Goal: Information Seeking & Learning: Learn about a topic

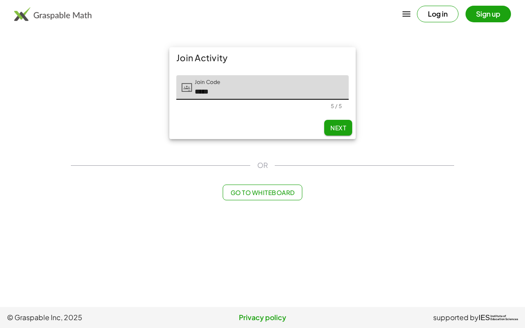
type input "*****"
click at [346, 126] on button "Next" at bounding box center [338, 128] width 28 height 16
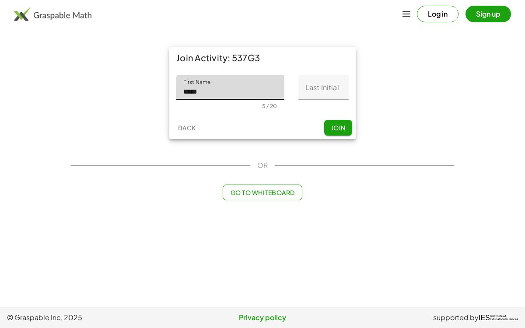
type input "*****"
click at [321, 88] on input "Last Initial" at bounding box center [323, 87] width 50 height 25
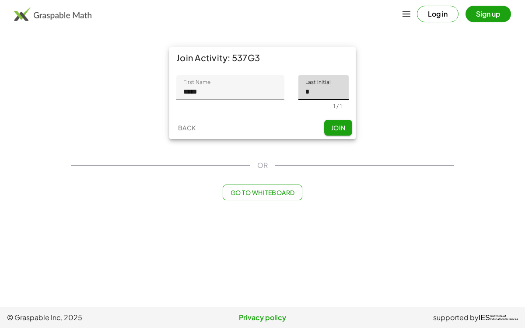
type input "*"
click at [331, 129] on span "Join" at bounding box center [338, 128] width 14 height 8
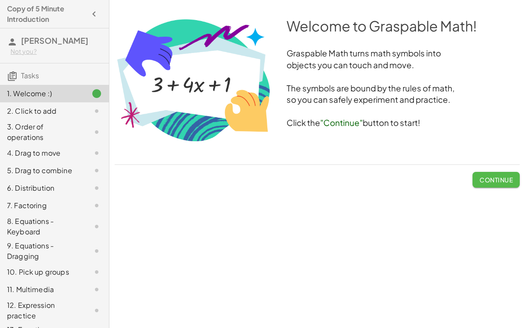
click at [491, 183] on span "Continue" at bounding box center [496, 180] width 33 height 8
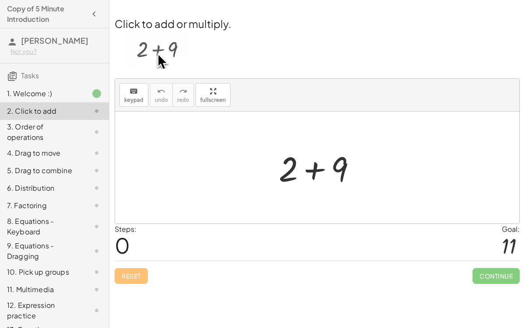
click at [315, 167] on div at bounding box center [320, 167] width 93 height 45
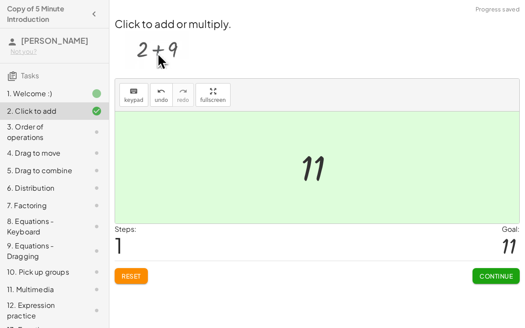
click at [497, 270] on button "Continue" at bounding box center [496, 276] width 47 height 16
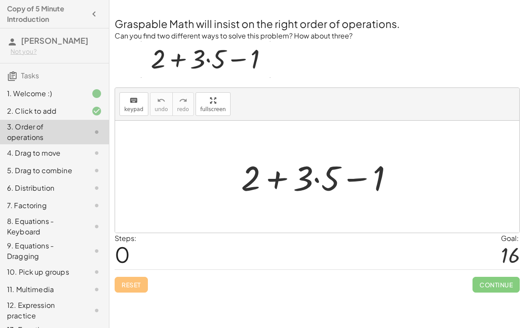
click at [317, 180] on div at bounding box center [321, 176] width 168 height 45
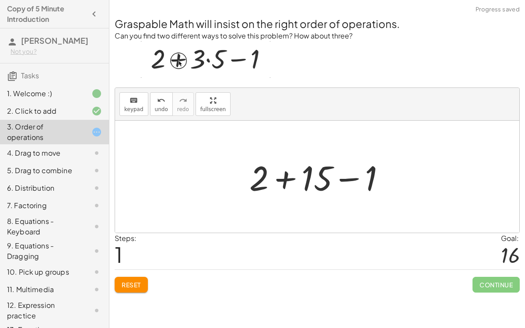
click at [286, 179] on div at bounding box center [321, 176] width 152 height 45
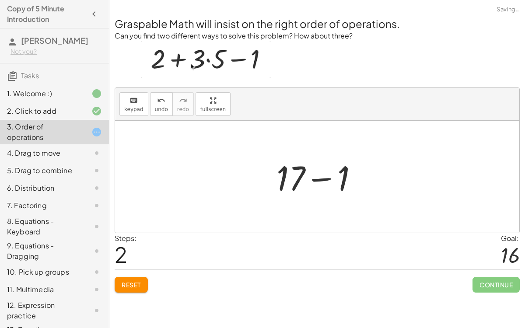
click at [315, 179] on div at bounding box center [320, 176] width 97 height 45
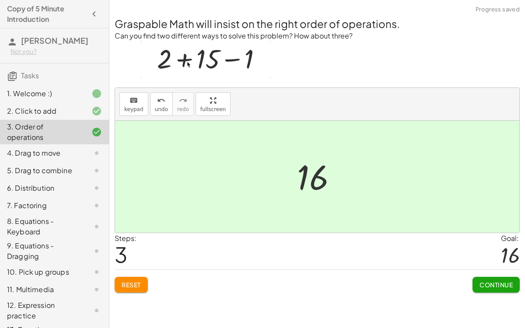
click at [489, 288] on button "Continue" at bounding box center [496, 285] width 47 height 16
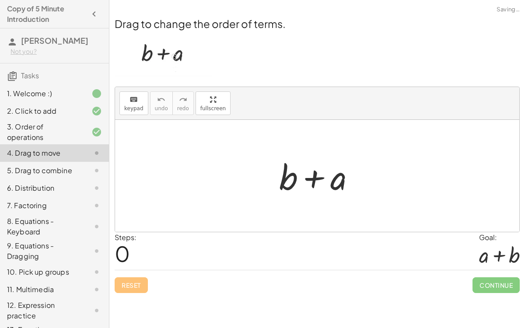
click at [315, 179] on div at bounding box center [320, 176] width 91 height 45
drag, startPoint x: 288, startPoint y: 179, endPoint x: 356, endPoint y: 181, distance: 67.8
click at [356, 181] on div at bounding box center [320, 176] width 91 height 45
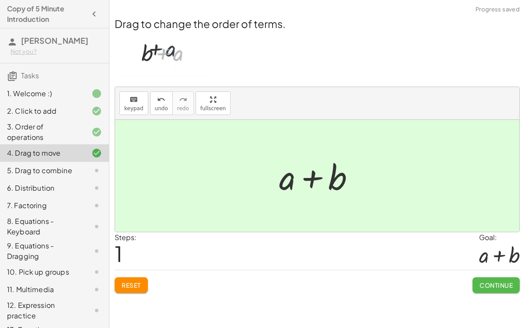
click at [492, 286] on span "Continue" at bounding box center [496, 285] width 33 height 8
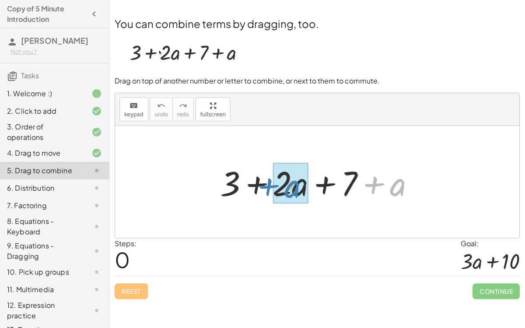
drag, startPoint x: 397, startPoint y: 185, endPoint x: 293, endPoint y: 185, distance: 104.2
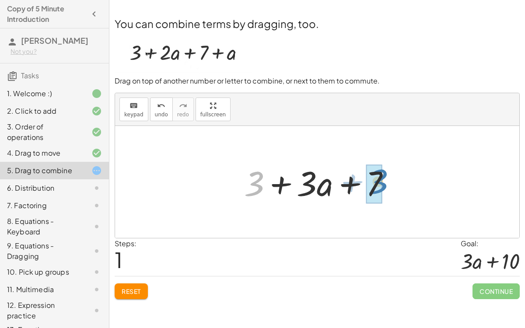
drag, startPoint x: 256, startPoint y: 184, endPoint x: 382, endPoint y: 181, distance: 125.2
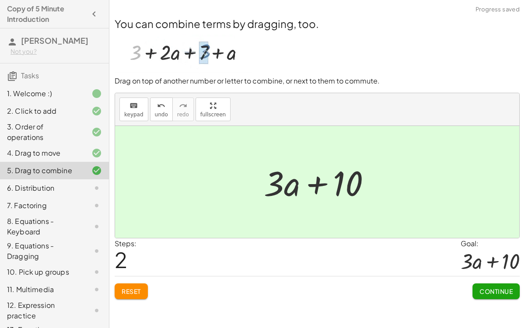
click at [509, 295] on button "Continue" at bounding box center [496, 292] width 47 height 16
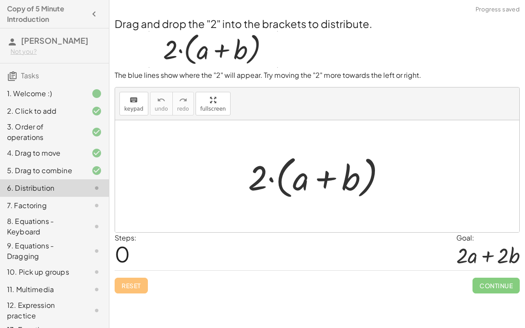
click at [272, 181] on div at bounding box center [321, 176] width 154 height 50
drag, startPoint x: 260, startPoint y: 178, endPoint x: 232, endPoint y: 190, distance: 30.4
drag, startPoint x: 264, startPoint y: 175, endPoint x: 338, endPoint y: 176, distance: 73.5
click at [338, 176] on div at bounding box center [321, 176] width 154 height 50
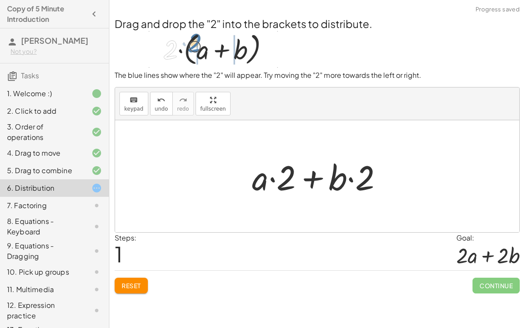
click at [274, 179] on div at bounding box center [321, 176] width 147 height 45
drag, startPoint x: 335, startPoint y: 180, endPoint x: 354, endPoint y: 182, distance: 19.3
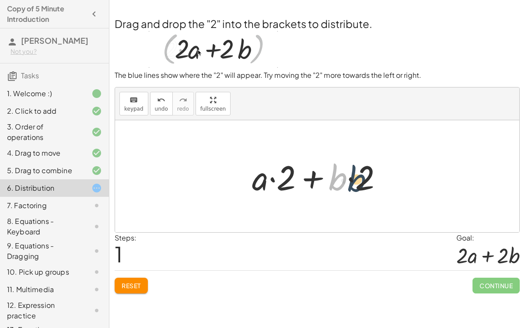
click at [354, 182] on div at bounding box center [321, 176] width 147 height 45
click at [138, 286] on span "Reset" at bounding box center [131, 286] width 19 height 8
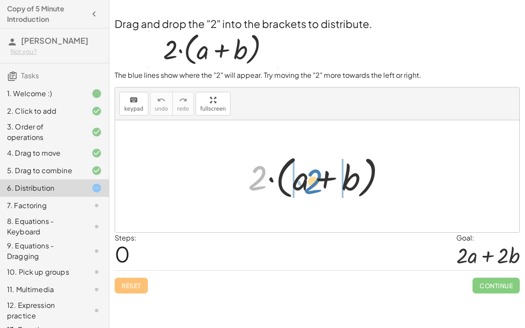
drag, startPoint x: 258, startPoint y: 175, endPoint x: 312, endPoint y: 178, distance: 54.4
click at [312, 178] on div at bounding box center [321, 176] width 154 height 50
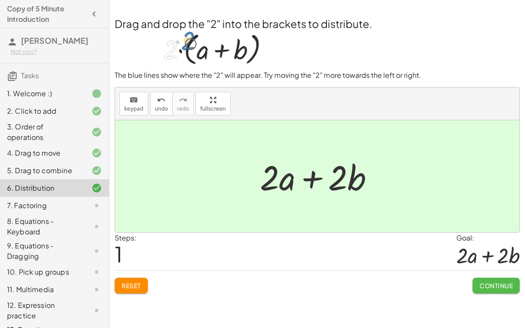
click at [510, 280] on button "Continue" at bounding box center [496, 286] width 47 height 16
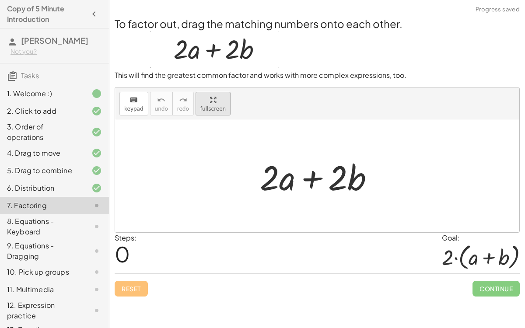
click at [209, 104] on div "keyboard keypad undo undo redo redo fullscreen + · 2 · a + · 2 · b ×" at bounding box center [317, 160] width 404 height 145
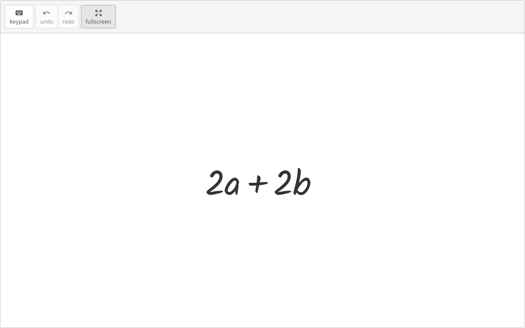
click at [83, 16] on main "Copy of 5 Minute Introduction [PERSON_NAME] Not you? Tasks 1. Welcome :) 2. Cli…" at bounding box center [262, 164] width 525 height 328
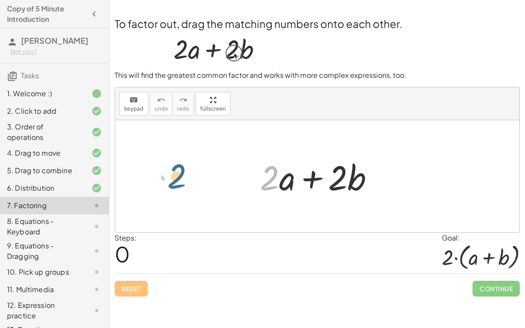
drag, startPoint x: 269, startPoint y: 176, endPoint x: 172, endPoint y: 173, distance: 96.8
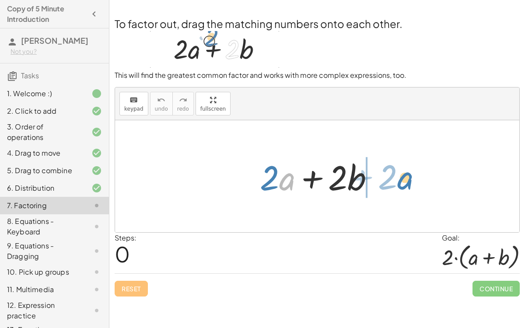
drag, startPoint x: 289, startPoint y: 177, endPoint x: 414, endPoint y: 177, distance: 125.2
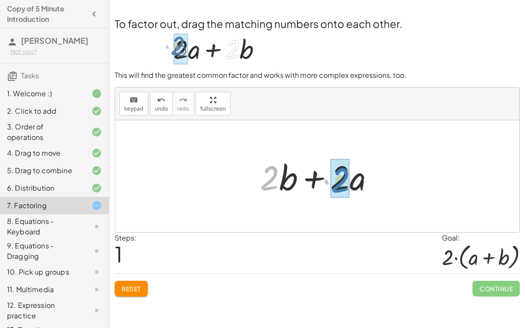
drag, startPoint x: 270, startPoint y: 177, endPoint x: 340, endPoint y: 180, distance: 70.5
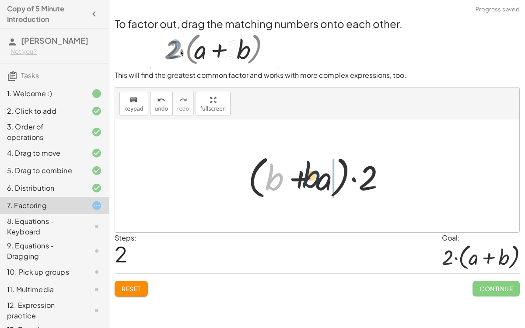
drag, startPoint x: 272, startPoint y: 185, endPoint x: 334, endPoint y: 181, distance: 62.7
click at [334, 181] on div at bounding box center [321, 176] width 154 height 50
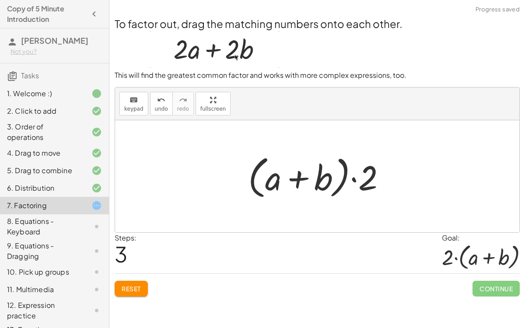
click at [136, 291] on span "Reset" at bounding box center [131, 289] width 19 height 8
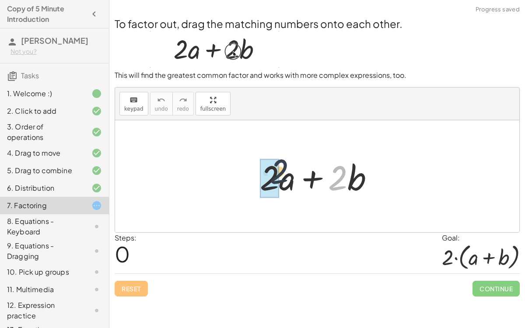
drag, startPoint x: 337, startPoint y: 179, endPoint x: 260, endPoint y: 175, distance: 78.0
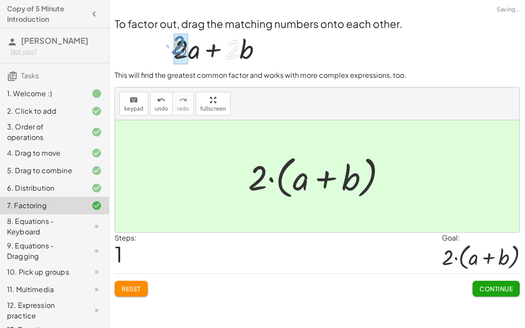
click at [486, 285] on span "Continue" at bounding box center [496, 289] width 33 height 8
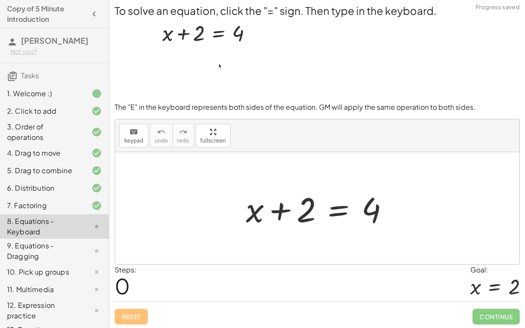
scroll to position [2, 0]
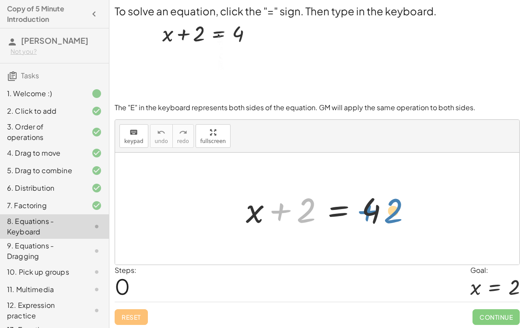
drag, startPoint x: 306, startPoint y: 210, endPoint x: 393, endPoint y: 210, distance: 86.2
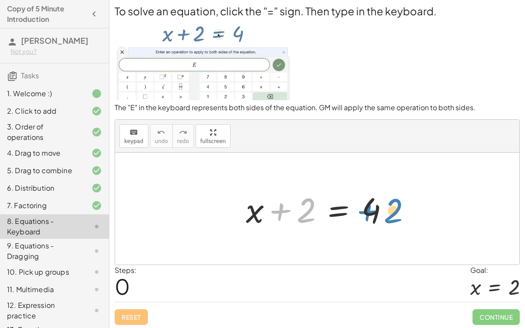
click at [393, 210] on div at bounding box center [321, 208] width 159 height 45
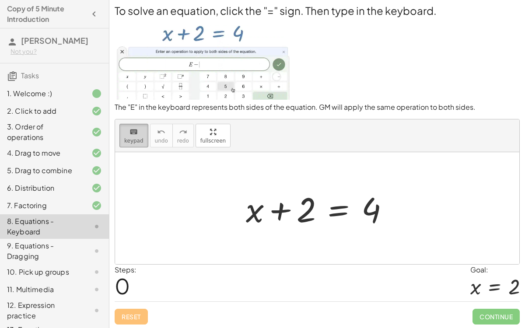
click at [135, 138] on span "keypad" at bounding box center [133, 141] width 19 height 6
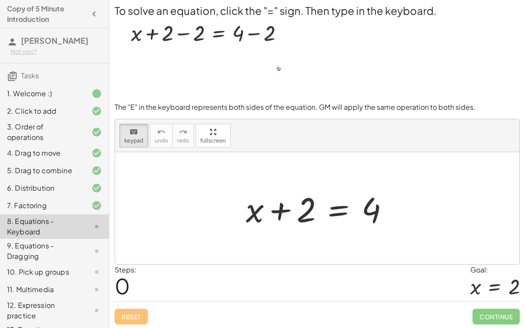
click at [338, 234] on div at bounding box center [317, 208] width 404 height 112
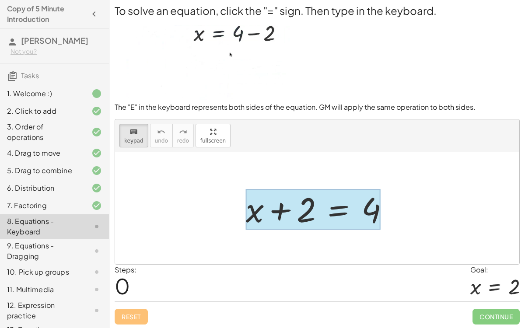
click at [358, 210] on div at bounding box center [313, 209] width 135 height 41
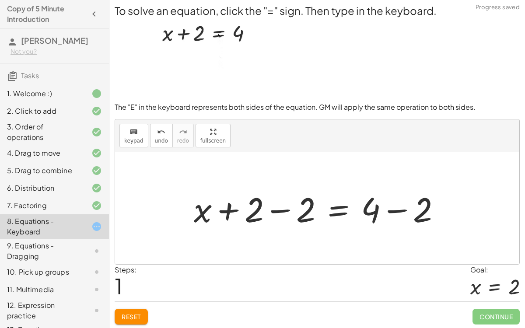
click at [282, 210] on div at bounding box center [320, 208] width 263 height 45
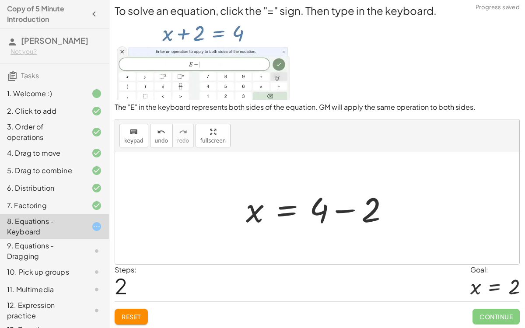
click at [340, 207] on div at bounding box center [321, 208] width 159 height 45
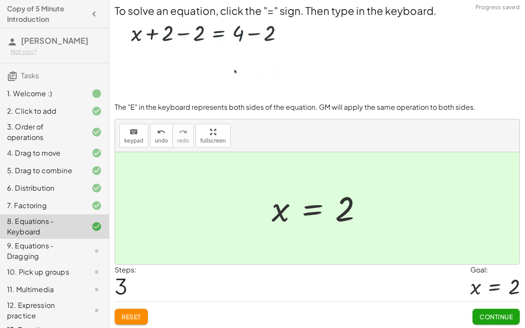
click at [491, 313] on span "Continue" at bounding box center [496, 317] width 33 height 8
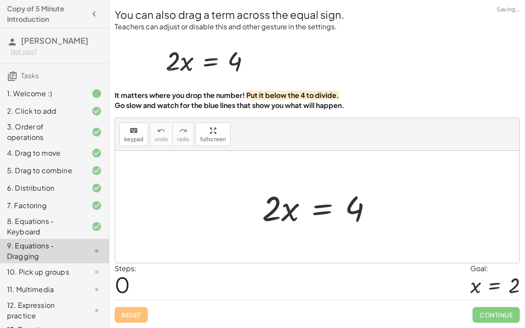
scroll to position [0, 0]
drag, startPoint x: 264, startPoint y: 212, endPoint x: 316, endPoint y: 235, distance: 56.8
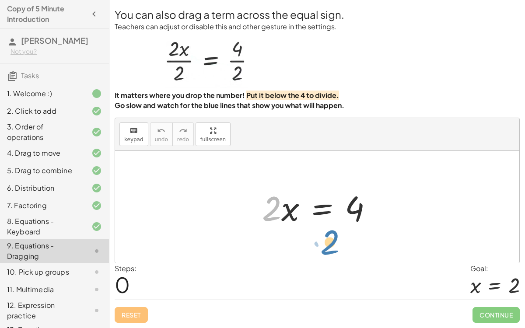
click at [316, 235] on div "· 2 · 2 · x = 4" at bounding box center [317, 207] width 404 height 112
drag, startPoint x: 268, startPoint y: 210, endPoint x: 351, endPoint y: 236, distance: 87.3
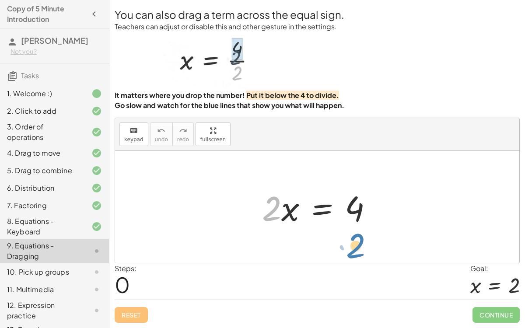
drag, startPoint x: 269, startPoint y: 209, endPoint x: 354, endPoint y: 244, distance: 92.4
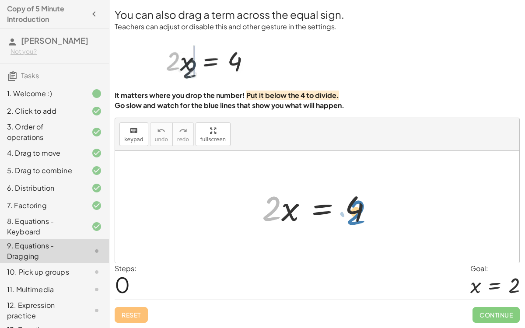
drag, startPoint x: 272, startPoint y: 206, endPoint x: 357, endPoint y: 211, distance: 85.0
click at [357, 211] on div at bounding box center [321, 207] width 126 height 45
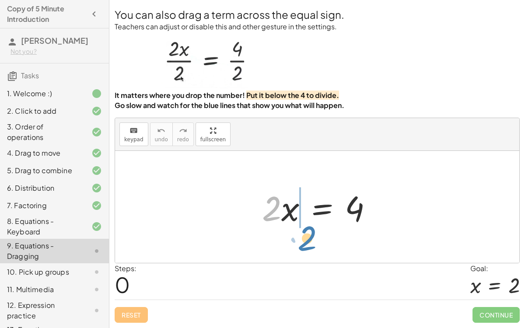
drag, startPoint x: 275, startPoint y: 204, endPoint x: 310, endPoint y: 234, distance: 46.6
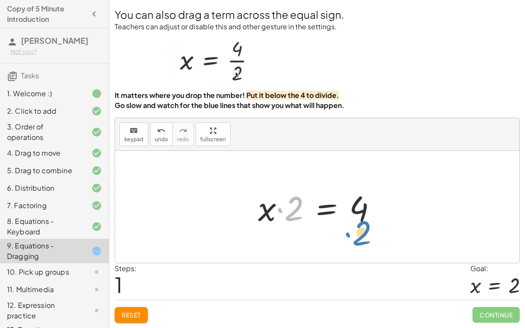
drag, startPoint x: 290, startPoint y: 216, endPoint x: 358, endPoint y: 240, distance: 72.1
click at [358, 240] on div "· 2 · x = 4 · 2 · 2 · x = 4" at bounding box center [317, 207] width 404 height 112
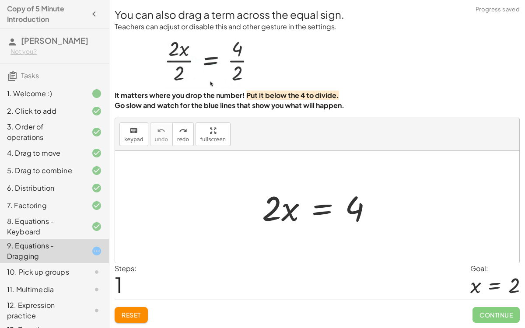
click at [125, 316] on span "Reset" at bounding box center [131, 315] width 19 height 8
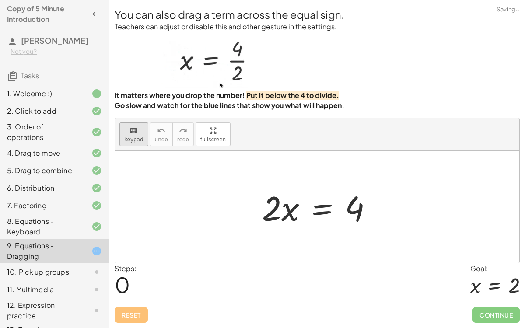
click at [130, 139] on span "keypad" at bounding box center [133, 140] width 19 height 6
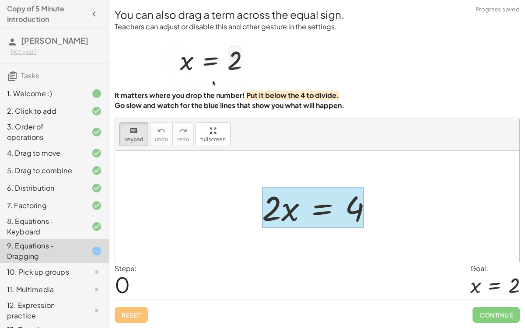
click at [337, 210] on div at bounding box center [313, 208] width 102 height 41
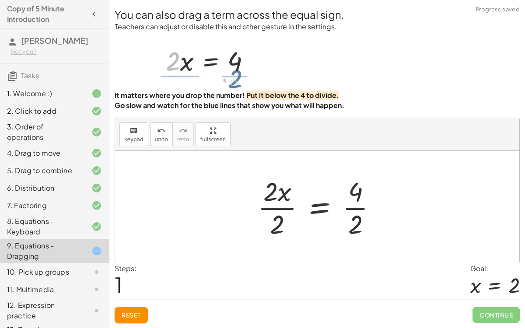
click at [276, 210] on div at bounding box center [320, 206] width 135 height 67
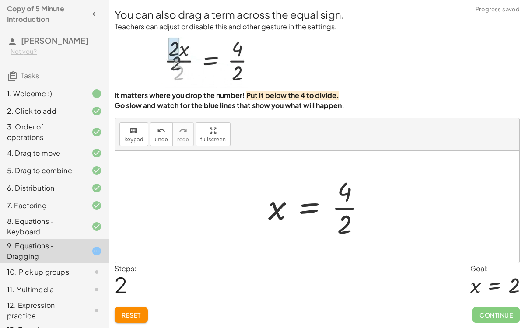
click at [347, 208] on div at bounding box center [320, 206] width 113 height 67
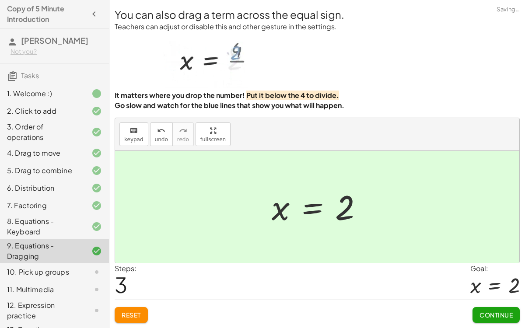
click at [509, 317] on span "Continue" at bounding box center [496, 315] width 33 height 8
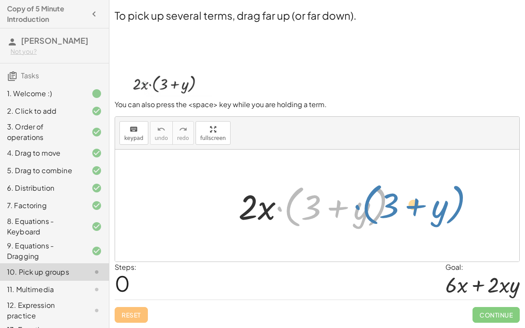
drag, startPoint x: 288, startPoint y: 209, endPoint x: 366, endPoint y: 205, distance: 77.6
click at [366, 205] on div at bounding box center [320, 206] width 173 height 50
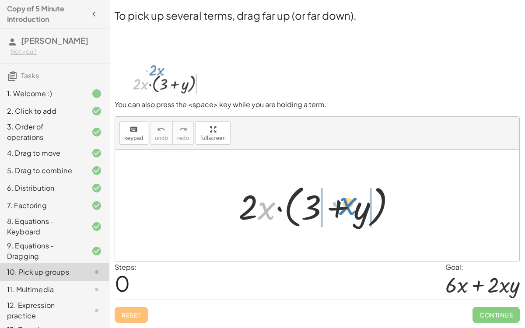
drag, startPoint x: 264, startPoint y: 212, endPoint x: 346, endPoint y: 208, distance: 82.0
click at [346, 208] on div at bounding box center [320, 206] width 173 height 50
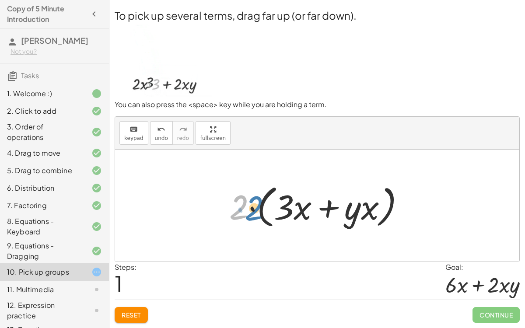
drag, startPoint x: 236, startPoint y: 214, endPoint x: 250, endPoint y: 214, distance: 14.0
click at [250, 214] on div at bounding box center [320, 206] width 191 height 50
click at [253, 208] on div at bounding box center [320, 206] width 191 height 50
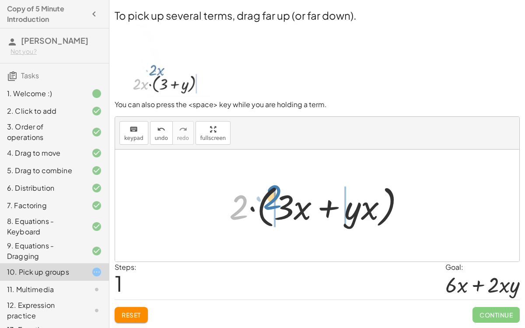
drag, startPoint x: 242, startPoint y: 208, endPoint x: 276, endPoint y: 197, distance: 36.4
click at [276, 197] on div at bounding box center [320, 206] width 191 height 50
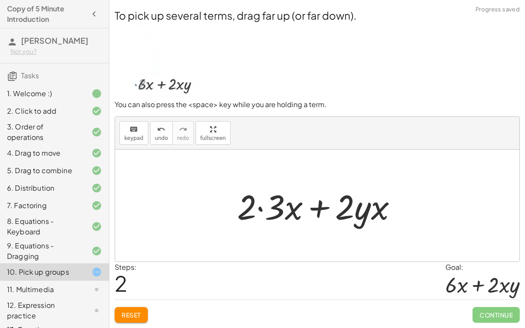
click at [260, 211] on div at bounding box center [321, 205] width 176 height 45
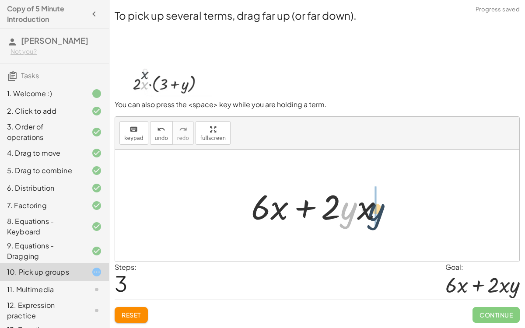
drag, startPoint x: 347, startPoint y: 212, endPoint x: 375, endPoint y: 212, distance: 27.6
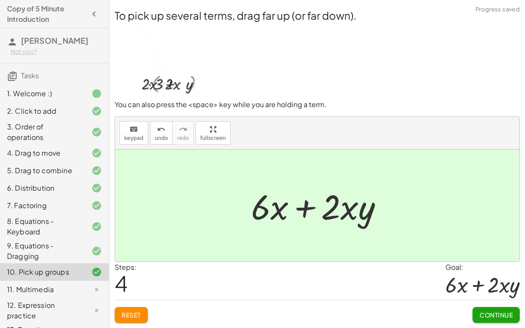
click at [505, 318] on span "Continue" at bounding box center [496, 315] width 33 height 8
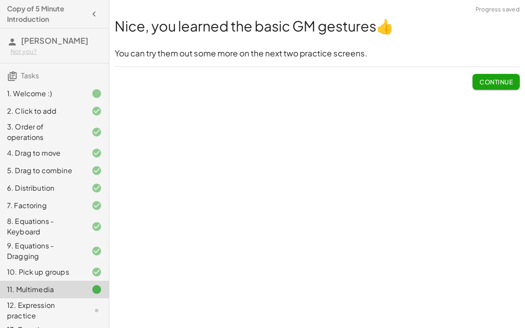
click at [500, 81] on span "Continue" at bounding box center [496, 82] width 33 height 8
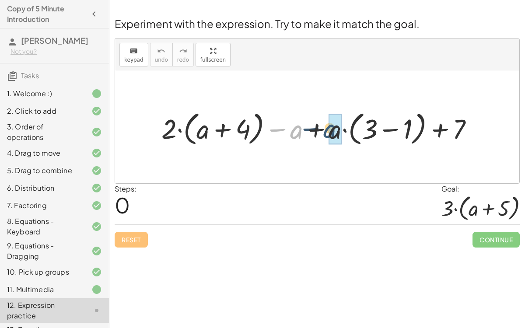
drag, startPoint x: 299, startPoint y: 128, endPoint x: 334, endPoint y: 127, distance: 35.0
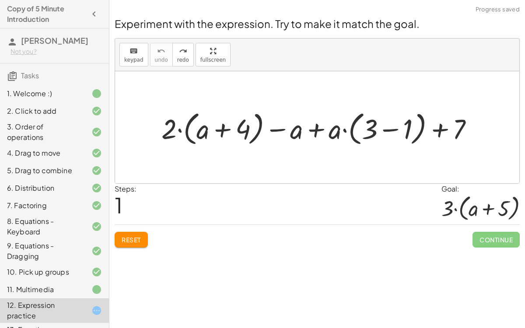
click at [314, 132] on div at bounding box center [321, 127] width 328 height 41
drag, startPoint x: 334, startPoint y: 132, endPoint x: 295, endPoint y: 133, distance: 39.4
click at [130, 240] on span "Reset" at bounding box center [131, 240] width 19 height 8
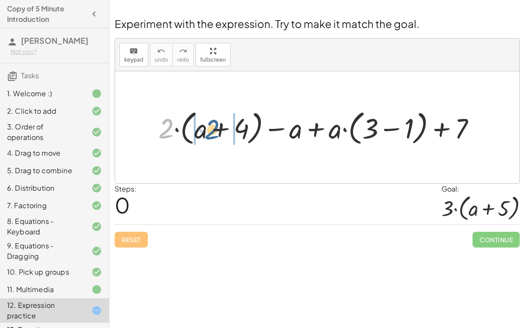
drag, startPoint x: 163, startPoint y: 129, endPoint x: 209, endPoint y: 128, distance: 46.0
click at [209, 128] on div at bounding box center [320, 127] width 333 height 41
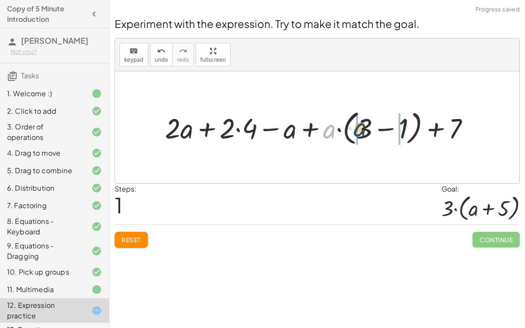
drag, startPoint x: 330, startPoint y: 127, endPoint x: 361, endPoint y: 124, distance: 31.2
click at [361, 124] on div at bounding box center [321, 127] width 321 height 41
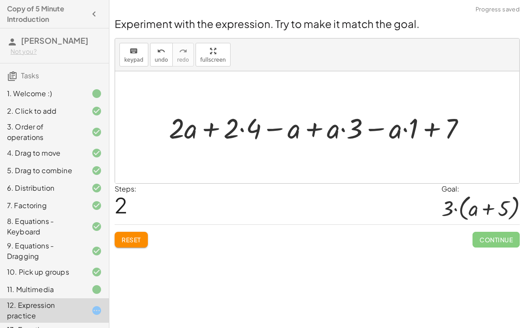
click at [406, 130] on div at bounding box center [321, 127] width 313 height 37
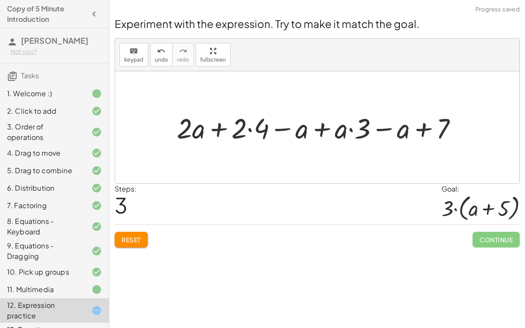
click at [352, 129] on div at bounding box center [320, 127] width 296 height 37
drag, startPoint x: 365, startPoint y: 128, endPoint x: 341, endPoint y: 132, distance: 23.9
click at [341, 132] on div at bounding box center [320, 127] width 296 height 37
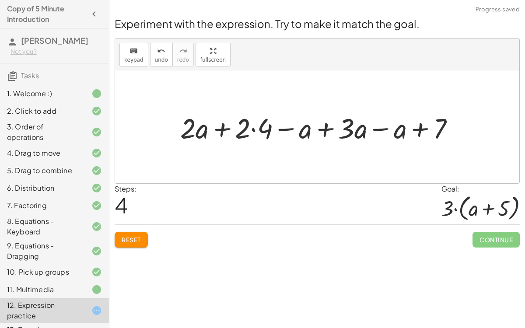
click at [400, 131] on div at bounding box center [321, 127] width 290 height 37
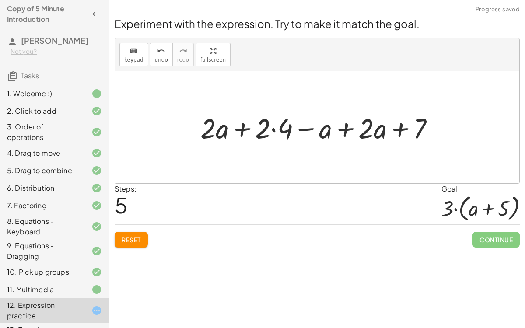
click at [275, 129] on div at bounding box center [321, 127] width 250 height 37
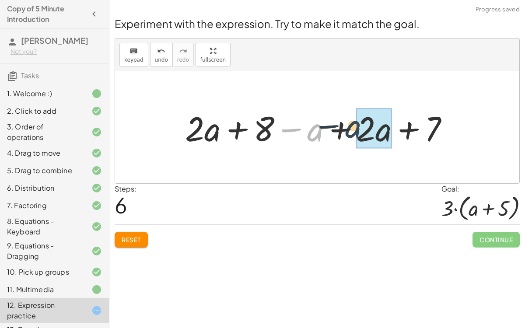
drag, startPoint x: 313, startPoint y: 134, endPoint x: 387, endPoint y: 136, distance: 73.5
click at [387, 136] on div at bounding box center [321, 127] width 280 height 45
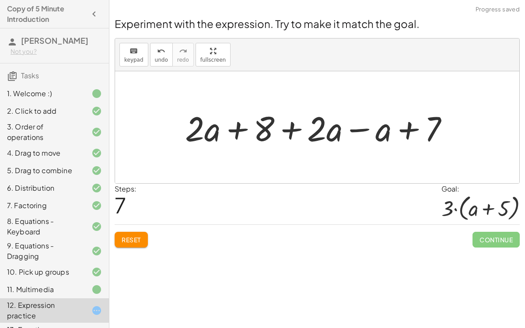
click at [361, 129] on div at bounding box center [321, 127] width 280 height 45
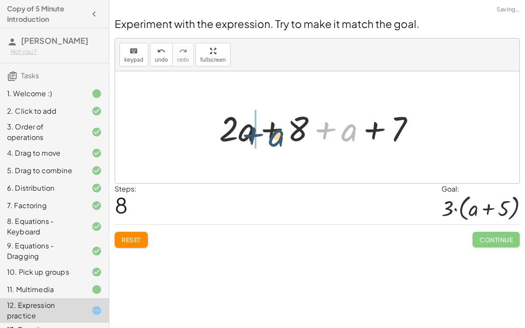
drag, startPoint x: 350, startPoint y: 132, endPoint x: 277, endPoint y: 137, distance: 72.4
click at [277, 137] on div at bounding box center [320, 127] width 211 height 45
click at [271, 129] on div at bounding box center [320, 127] width 211 height 45
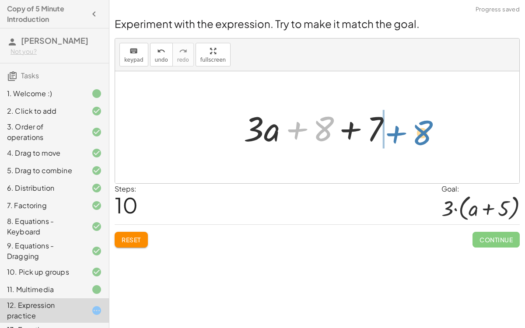
drag, startPoint x: 303, startPoint y: 130, endPoint x: 403, endPoint y: 134, distance: 99.9
click at [403, 134] on div "+ · 2 · ( + a + 4 ) − a + · a · ( + 3 − 1 ) + 7 + · 2 · a + · 2 · 4 − a + · a ·…" at bounding box center [318, 127] width 174 height 49
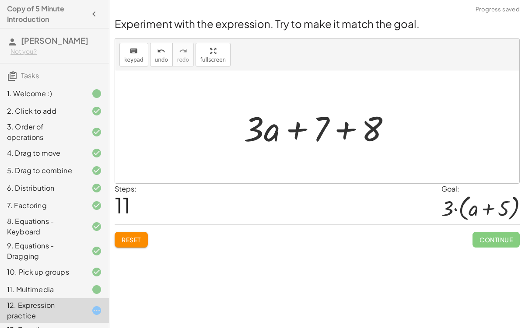
click at [344, 128] on div at bounding box center [320, 127] width 163 height 45
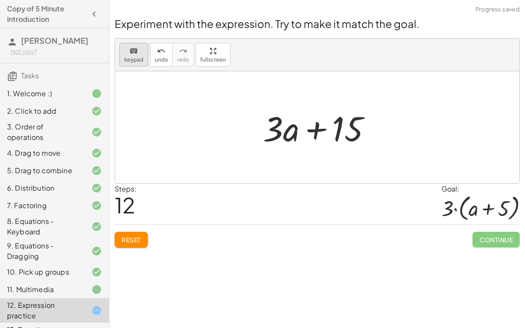
click at [139, 56] on button "keyboard keypad" at bounding box center [133, 55] width 29 height 24
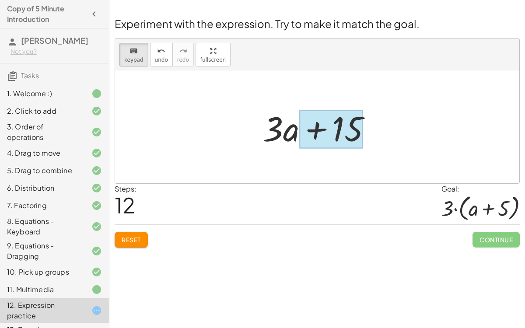
click at [361, 126] on div at bounding box center [330, 129] width 63 height 39
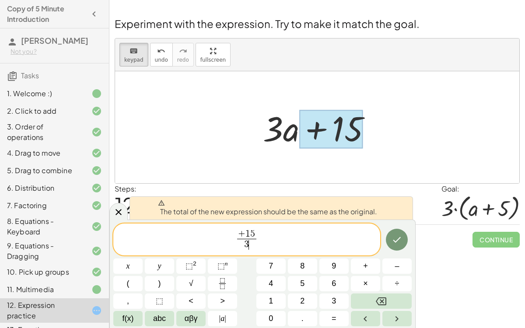
click at [311, 182] on div at bounding box center [317, 127] width 404 height 112
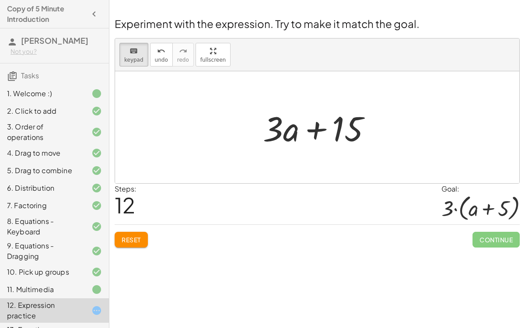
drag, startPoint x: 270, startPoint y: 122, endPoint x: 152, endPoint y: 109, distance: 118.0
click at [279, 122] on div at bounding box center [273, 128] width 20 height 41
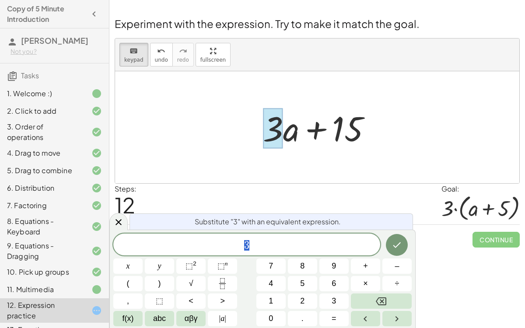
click at [215, 119] on div at bounding box center [317, 127] width 404 height 112
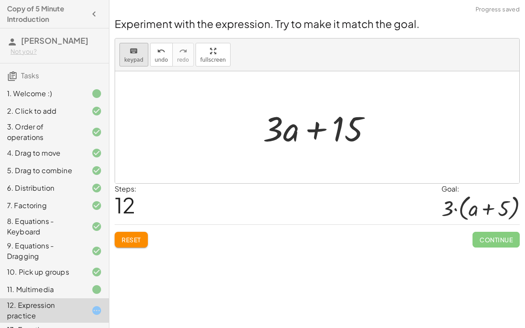
click at [133, 55] on icon "keyboard" at bounding box center [134, 51] width 8 height 11
drag, startPoint x: 274, startPoint y: 132, endPoint x: 161, endPoint y: 123, distance: 112.4
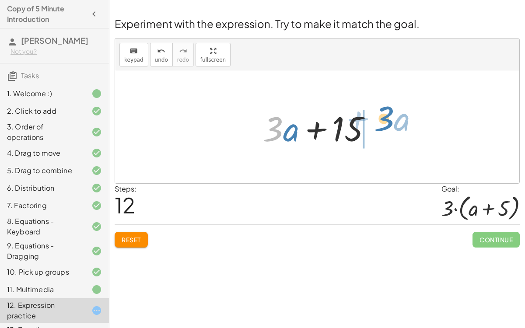
drag, startPoint x: 274, startPoint y: 123, endPoint x: 392, endPoint y: 114, distance: 117.6
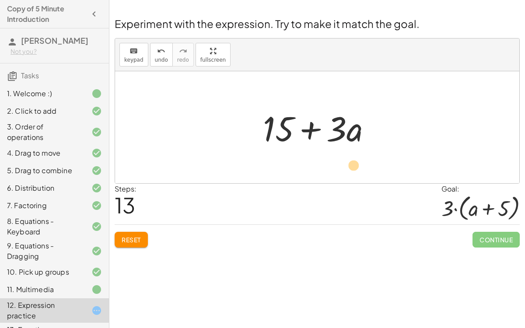
drag, startPoint x: 355, startPoint y: 130, endPoint x: 453, endPoint y: 189, distance: 114.3
click at [130, 46] on div "keyboard" at bounding box center [133, 51] width 19 height 11
click at [130, 53] on icon "keyboard" at bounding box center [134, 51] width 8 height 11
click at [130, 54] on icon "keyboard" at bounding box center [134, 51] width 8 height 11
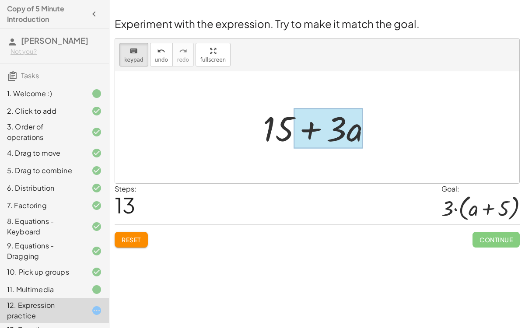
click at [361, 135] on div at bounding box center [328, 128] width 69 height 41
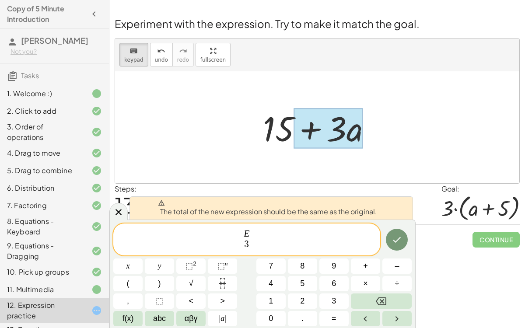
click at [445, 137] on div at bounding box center [317, 127] width 404 height 112
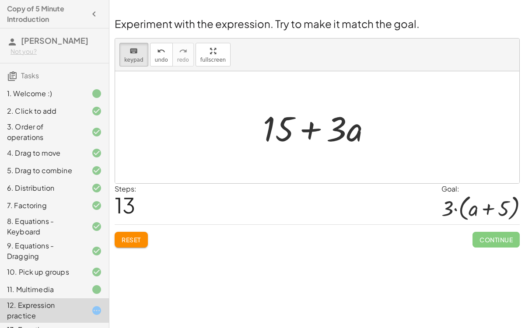
click at [128, 239] on span "Reset" at bounding box center [131, 240] width 19 height 8
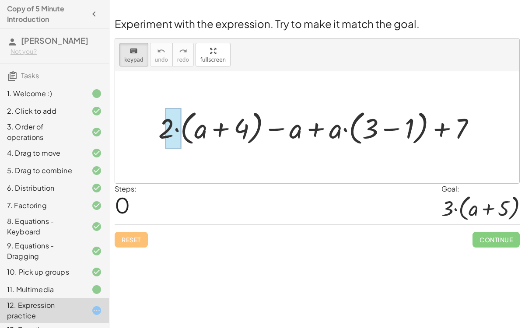
click at [171, 134] on div at bounding box center [173, 128] width 17 height 41
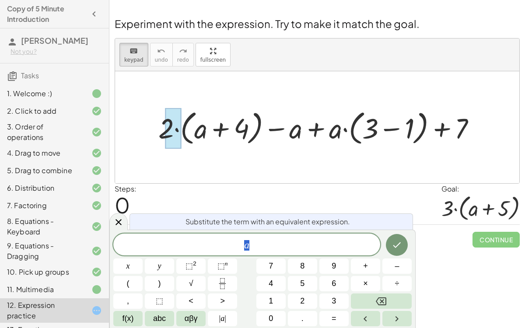
click at [176, 129] on div at bounding box center [173, 128] width 17 height 41
click at [131, 52] on icon "keyboard" at bounding box center [134, 51] width 8 height 11
click at [0, 0] on div "Experiment with the expression. Try to make it match the goal. keyboard keypad …" at bounding box center [0, 0] width 0 height 0
click at [167, 178] on div at bounding box center [317, 127] width 404 height 112
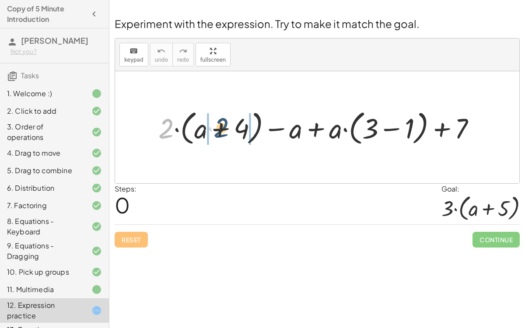
drag, startPoint x: 169, startPoint y: 127, endPoint x: 227, endPoint y: 126, distance: 57.8
click at [227, 126] on div at bounding box center [320, 127] width 333 height 41
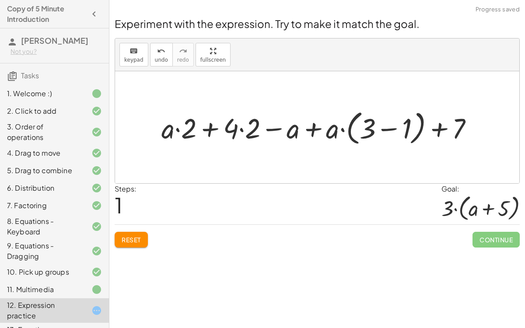
click at [177, 129] on div at bounding box center [321, 127] width 328 height 41
click at [241, 131] on div at bounding box center [321, 127] width 328 height 41
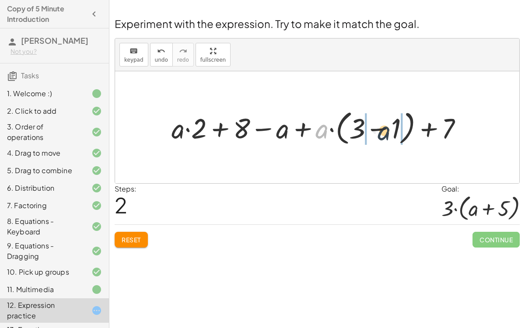
drag, startPoint x: 320, startPoint y: 129, endPoint x: 382, endPoint y: 130, distance: 62.1
click at [382, 130] on div at bounding box center [320, 127] width 307 height 41
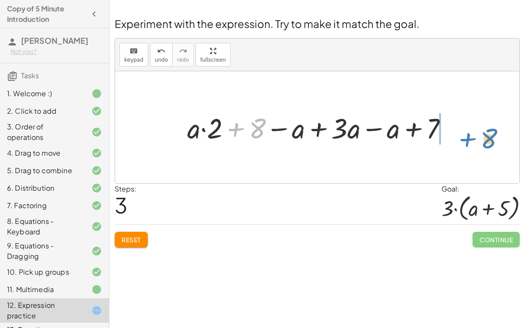
drag, startPoint x: 256, startPoint y: 131, endPoint x: 478, endPoint y: 138, distance: 221.6
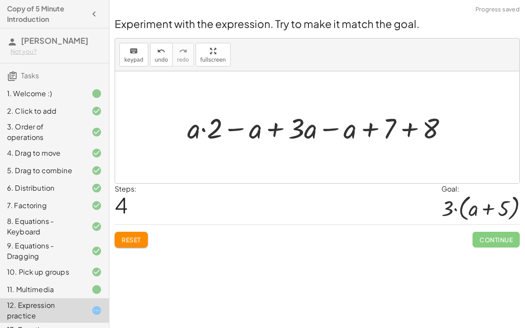
click at [411, 129] on div at bounding box center [321, 127] width 276 height 37
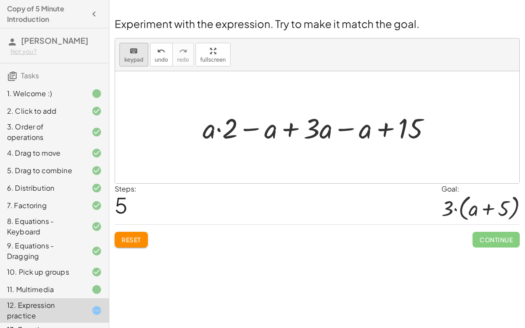
click at [134, 59] on span "keypad" at bounding box center [133, 60] width 19 height 6
click at [130, 50] on icon "keyboard" at bounding box center [134, 51] width 8 height 11
drag, startPoint x: 226, startPoint y: 132, endPoint x: 238, endPoint y: 135, distance: 12.6
click at [238, 135] on div at bounding box center [320, 127] width 245 height 37
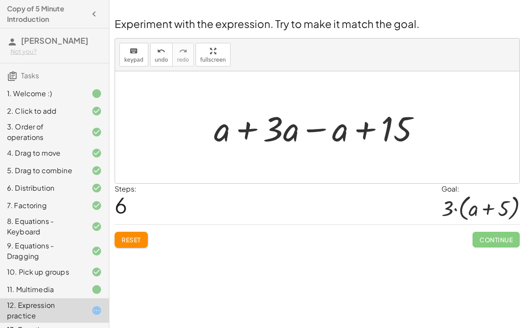
click at [135, 241] on span "Reset" at bounding box center [131, 240] width 19 height 8
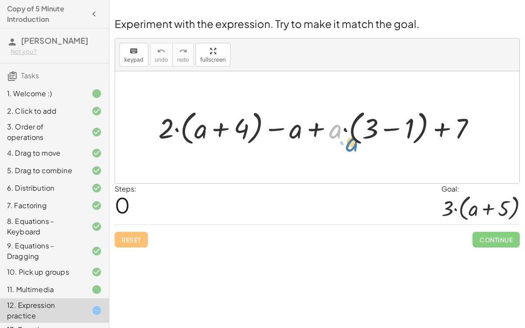
drag, startPoint x: 337, startPoint y: 131, endPoint x: 349, endPoint y: 144, distance: 17.7
click at [349, 144] on div at bounding box center [320, 127] width 333 height 41
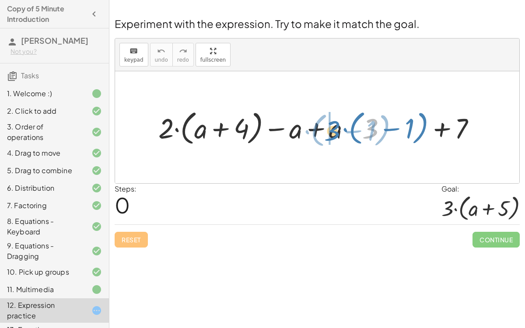
drag, startPoint x: 372, startPoint y: 132, endPoint x: 335, endPoint y: 134, distance: 37.7
click at [335, 134] on div at bounding box center [320, 127] width 333 height 41
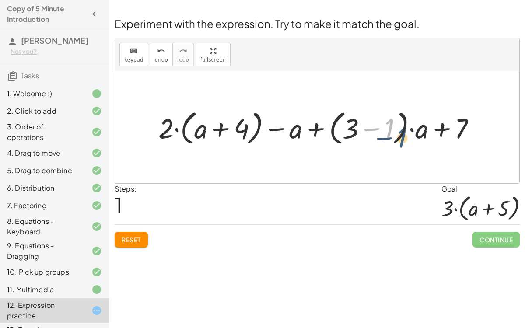
drag, startPoint x: 389, startPoint y: 128, endPoint x: 403, endPoint y: 139, distance: 17.8
click at [403, 139] on div at bounding box center [320, 127] width 333 height 41
drag, startPoint x: 421, startPoint y: 131, endPoint x: 324, endPoint y: 133, distance: 97.2
click at [324, 133] on div at bounding box center [320, 127] width 333 height 41
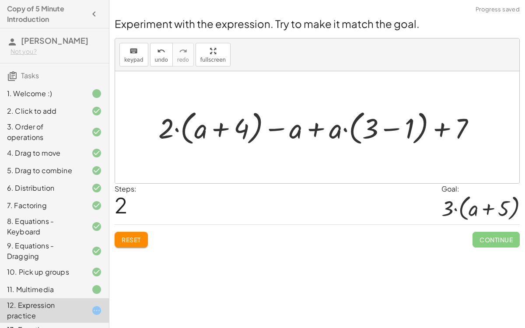
click at [319, 130] on div at bounding box center [320, 127] width 333 height 41
drag, startPoint x: 335, startPoint y: 132, endPoint x: 297, endPoint y: 134, distance: 38.6
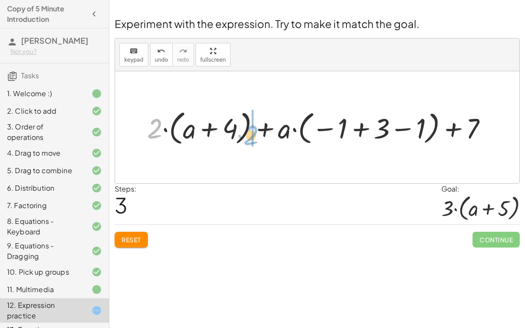
drag, startPoint x: 153, startPoint y: 128, endPoint x: 247, endPoint y: 133, distance: 94.2
click at [247, 133] on div at bounding box center [321, 127] width 356 height 41
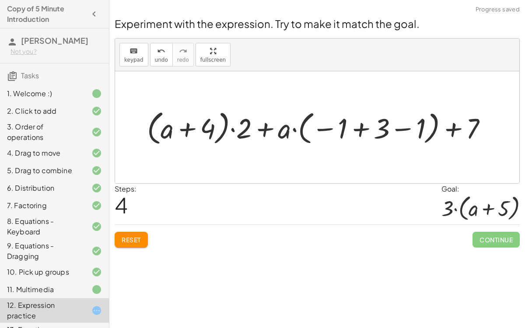
click at [264, 131] on div at bounding box center [321, 127] width 356 height 41
drag, startPoint x: 476, startPoint y: 120, endPoint x: 254, endPoint y: 119, distance: 222.3
click at [254, 119] on div at bounding box center [321, 127] width 356 height 41
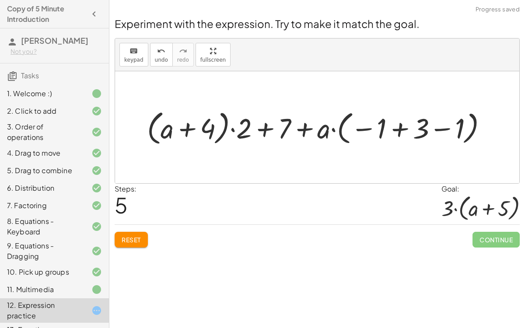
click at [266, 128] on div at bounding box center [321, 127] width 356 height 41
click at [301, 130] on div at bounding box center [321, 127] width 356 height 41
drag, startPoint x: 289, startPoint y: 129, endPoint x: 202, endPoint y: 130, distance: 86.7
click at [202, 130] on div at bounding box center [321, 127] width 356 height 41
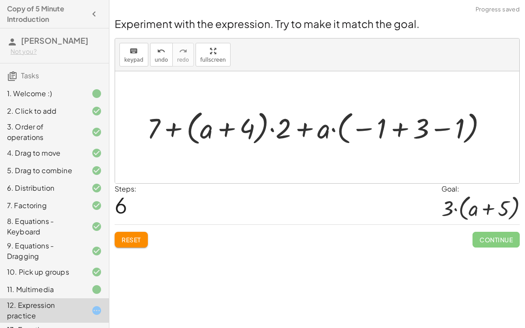
click at [181, 129] on div at bounding box center [321, 127] width 356 height 41
drag, startPoint x: 208, startPoint y: 127, endPoint x: 260, endPoint y: 126, distance: 51.7
click at [260, 126] on div at bounding box center [321, 127] width 356 height 41
drag, startPoint x: 285, startPoint y: 128, endPoint x: 219, endPoint y: 127, distance: 66.5
click at [219, 127] on div at bounding box center [321, 127] width 356 height 41
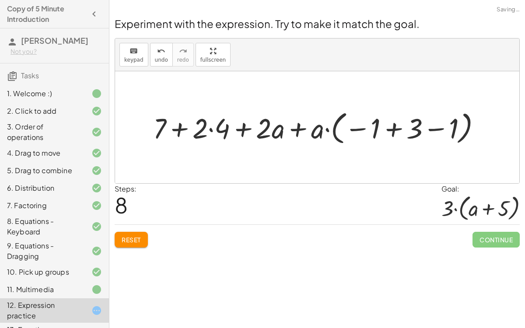
click at [178, 127] on div at bounding box center [321, 128] width 344 height 40
click at [210, 130] on div at bounding box center [321, 128] width 344 height 40
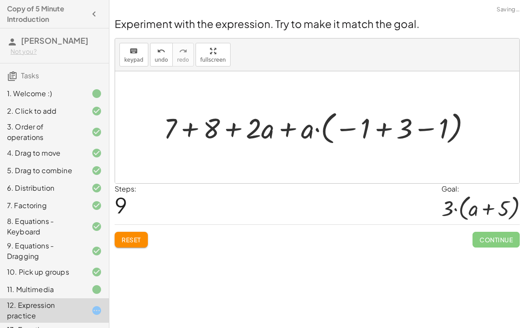
click at [193, 128] on div at bounding box center [320, 128] width 323 height 40
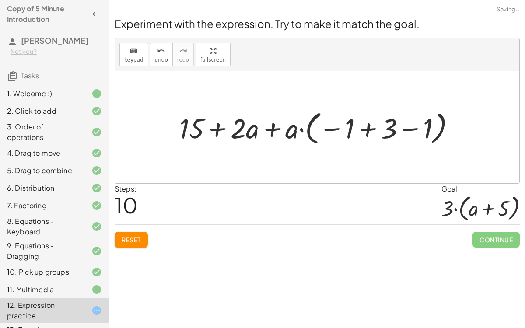
click at [212, 128] on div at bounding box center [321, 128] width 292 height 40
drag, startPoint x: 296, startPoint y: 131, endPoint x: 253, endPoint y: 134, distance: 43.5
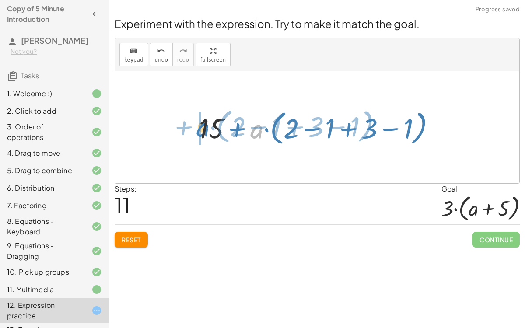
drag, startPoint x: 258, startPoint y: 130, endPoint x: 206, endPoint y: 128, distance: 52.1
click at [206, 128] on div at bounding box center [321, 127] width 253 height 41
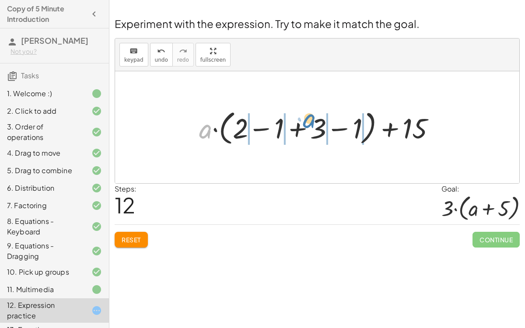
drag, startPoint x: 208, startPoint y: 131, endPoint x: 308, endPoint y: 120, distance: 100.3
click at [308, 120] on div at bounding box center [321, 127] width 253 height 41
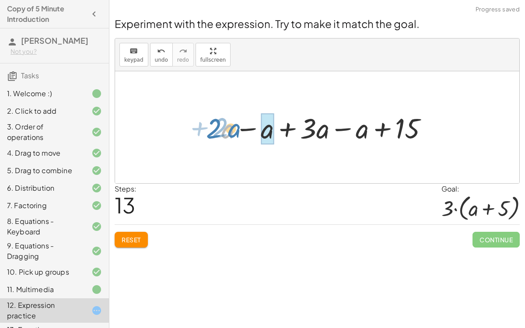
drag, startPoint x: 228, startPoint y: 131, endPoint x: 246, endPoint y: 130, distance: 18.0
click at [246, 130] on div at bounding box center [321, 127] width 238 height 37
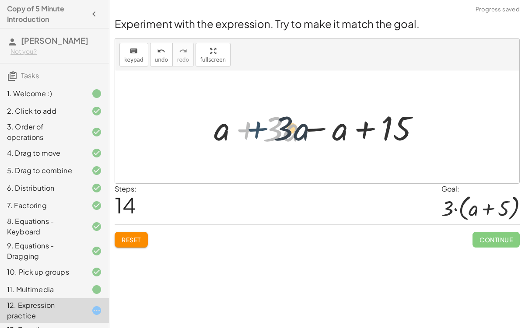
drag, startPoint x: 242, startPoint y: 130, endPoint x: 253, endPoint y: 130, distance: 10.5
click at [253, 130] on div at bounding box center [321, 127] width 222 height 45
drag, startPoint x: 253, startPoint y: 128, endPoint x: 228, endPoint y: 128, distance: 25.8
click at [228, 128] on div at bounding box center [321, 127] width 222 height 45
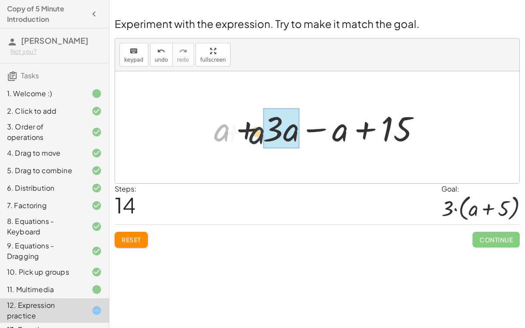
drag, startPoint x: 221, startPoint y: 133, endPoint x: 260, endPoint y: 135, distance: 38.6
click at [260, 135] on div at bounding box center [321, 127] width 222 height 45
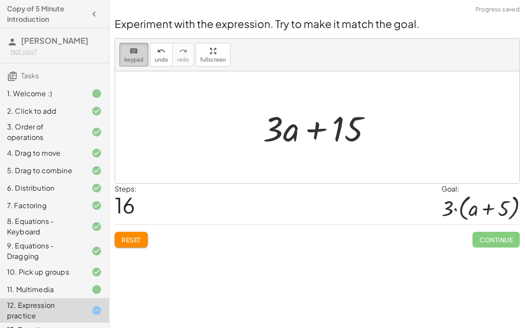
click at [130, 54] on icon "keyboard" at bounding box center [134, 51] width 8 height 11
click at [269, 158] on div at bounding box center [317, 127] width 404 height 112
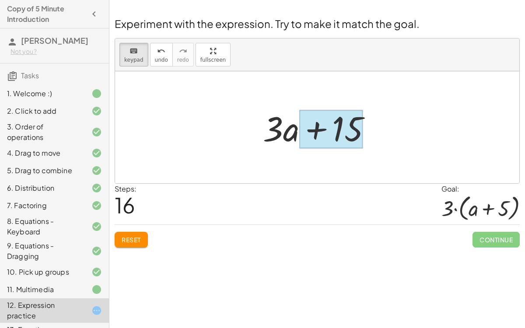
click at [306, 134] on div at bounding box center [330, 129] width 63 height 39
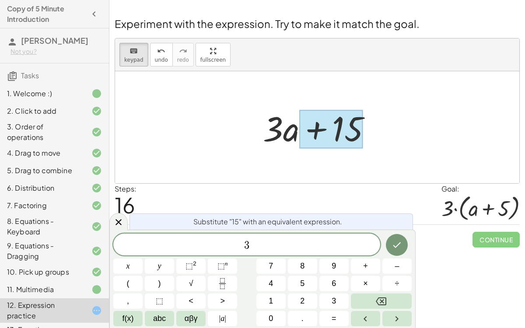
click at [368, 291] on button "×" at bounding box center [365, 283] width 29 height 15
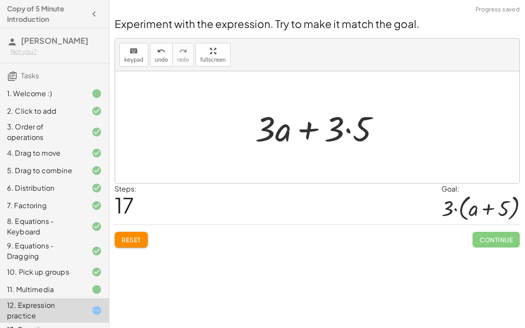
click at [276, 134] on div at bounding box center [321, 127] width 140 height 45
click at [131, 53] on icon "keyboard" at bounding box center [134, 51] width 8 height 11
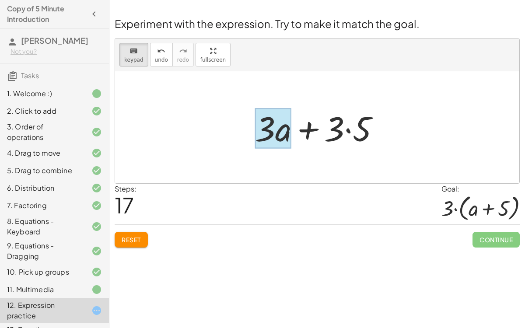
click at [277, 137] on div at bounding box center [273, 128] width 36 height 41
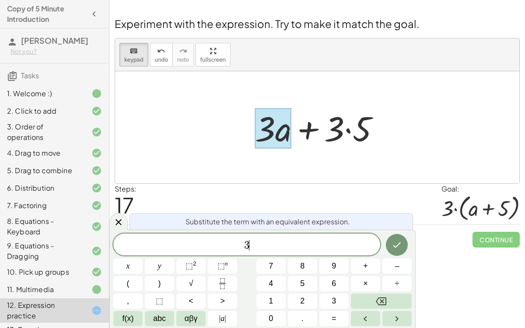
click at [365, 287] on span "×" at bounding box center [365, 284] width 5 height 12
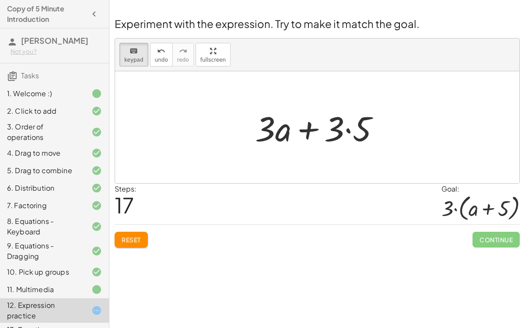
drag, startPoint x: 281, startPoint y: 137, endPoint x: 304, endPoint y: 140, distance: 22.9
click at [282, 137] on div at bounding box center [273, 128] width 36 height 41
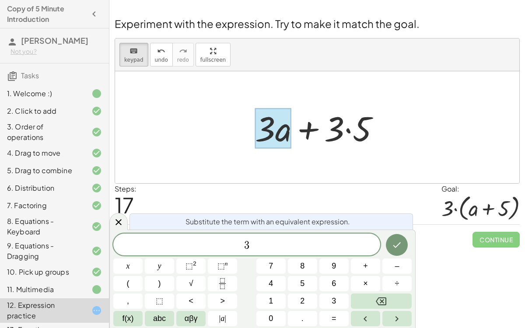
click at [367, 272] on span "+" at bounding box center [365, 266] width 5 height 12
click at [365, 288] on span "×" at bounding box center [365, 284] width 5 height 12
click at [402, 246] on icon "Done" at bounding box center [397, 245] width 11 height 11
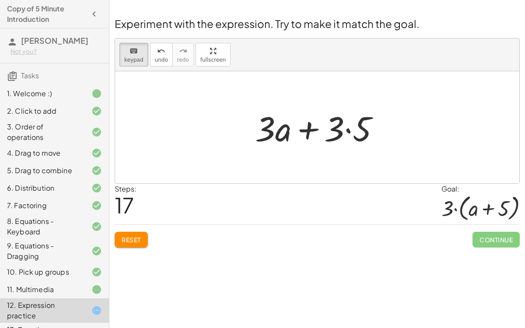
click at [277, 127] on div at bounding box center [321, 127] width 140 height 45
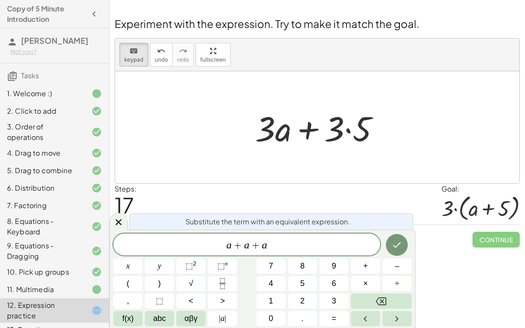
click at [398, 235] on button "Done" at bounding box center [397, 245] width 22 height 22
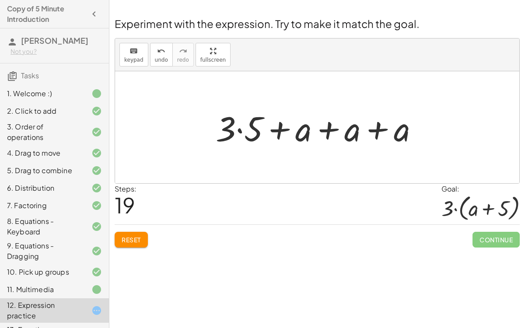
click at [132, 244] on button "Reset" at bounding box center [131, 240] width 33 height 16
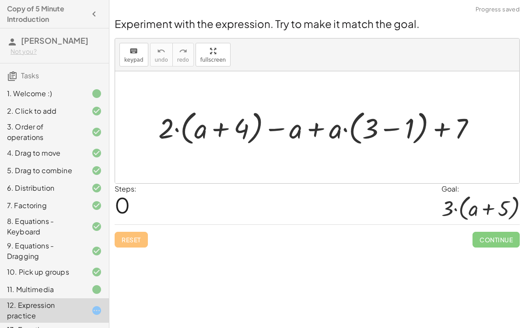
click at [177, 131] on div at bounding box center [320, 127] width 333 height 41
drag, startPoint x: 170, startPoint y: 131, endPoint x: 206, endPoint y: 133, distance: 36.0
click at [206, 133] on div at bounding box center [320, 127] width 333 height 41
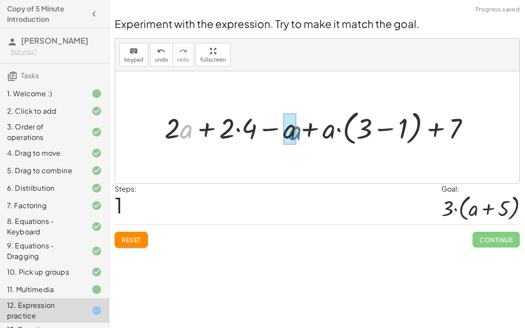
drag, startPoint x: 186, startPoint y: 131, endPoint x: 294, endPoint y: 131, distance: 107.2
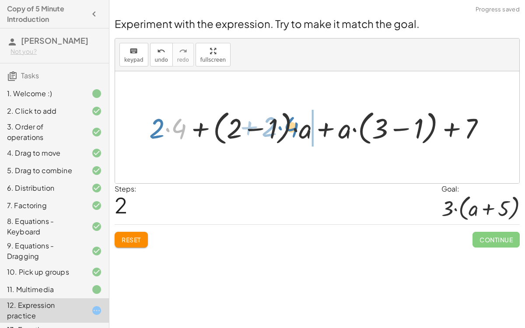
drag, startPoint x: 176, startPoint y: 129, endPoint x: 289, endPoint y: 127, distance: 113.4
click at [289, 127] on div at bounding box center [321, 127] width 352 height 41
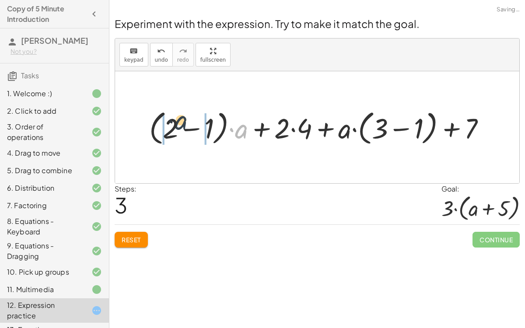
drag, startPoint x: 245, startPoint y: 133, endPoint x: 182, endPoint y: 124, distance: 63.7
click at [182, 124] on div at bounding box center [321, 127] width 352 height 41
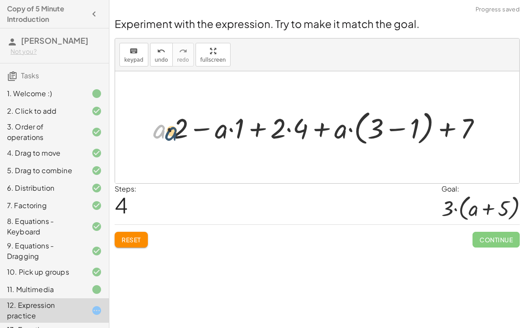
drag, startPoint x: 164, startPoint y: 128, endPoint x: 179, endPoint y: 131, distance: 15.5
click at [179, 131] on div at bounding box center [321, 127] width 344 height 41
drag, startPoint x: 158, startPoint y: 129, endPoint x: 182, endPoint y: 128, distance: 24.1
click at [182, 128] on div at bounding box center [321, 127] width 344 height 41
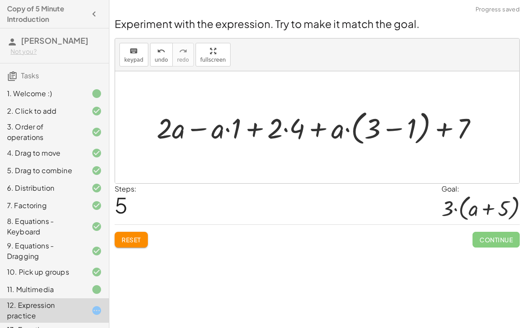
click at [185, 127] on div at bounding box center [320, 127] width 337 height 41
click at [193, 126] on div at bounding box center [320, 127] width 337 height 41
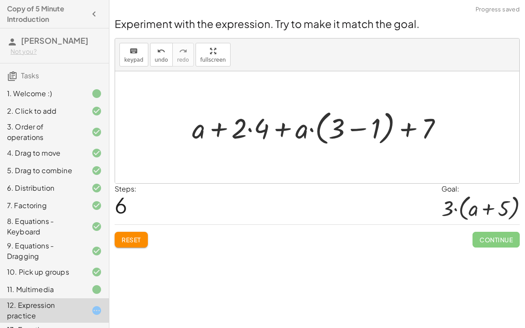
click at [218, 129] on div at bounding box center [321, 127] width 266 height 41
drag, startPoint x: 243, startPoint y: 130, endPoint x: 248, endPoint y: 130, distance: 4.8
click at [248, 130] on div at bounding box center [321, 127] width 266 height 41
drag, startPoint x: 241, startPoint y: 130, endPoint x: 261, endPoint y: 129, distance: 20.2
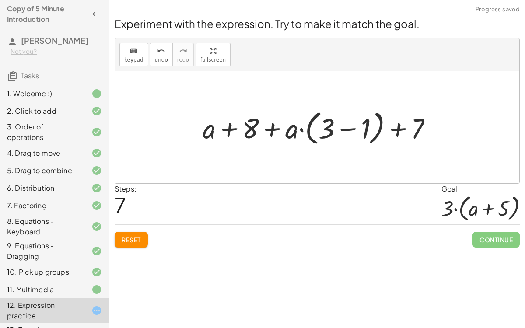
click at [232, 129] on div at bounding box center [321, 127] width 246 height 41
click at [274, 127] on div at bounding box center [321, 127] width 246 height 41
drag, startPoint x: 206, startPoint y: 130, endPoint x: 291, endPoint y: 128, distance: 84.9
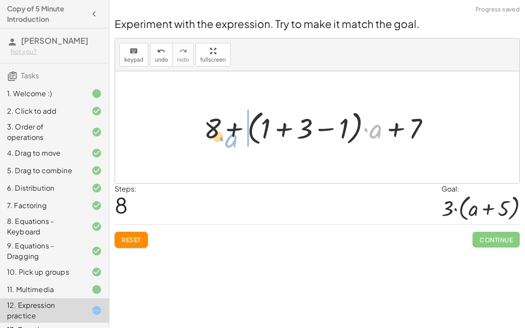
drag, startPoint x: 372, startPoint y: 134, endPoint x: 263, endPoint y: 141, distance: 109.2
click at [263, 141] on div at bounding box center [321, 127] width 242 height 41
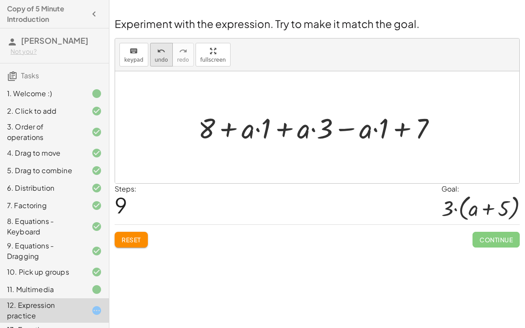
click at [155, 56] on button "undo undo" at bounding box center [161, 55] width 23 height 24
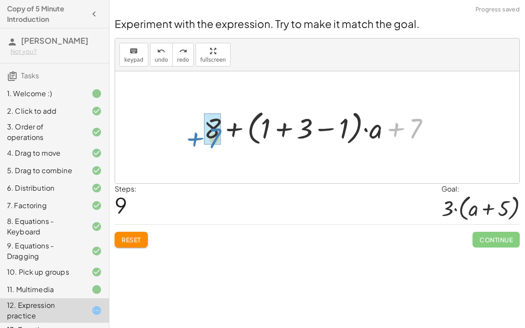
drag, startPoint x: 417, startPoint y: 130, endPoint x: 221, endPoint y: 139, distance: 196.3
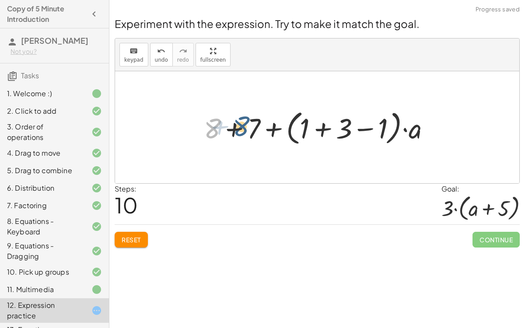
drag, startPoint x: 215, startPoint y: 129, endPoint x: 244, endPoint y: 127, distance: 29.4
click at [244, 127] on div at bounding box center [321, 127] width 242 height 41
click at [233, 129] on div at bounding box center [321, 127] width 242 height 41
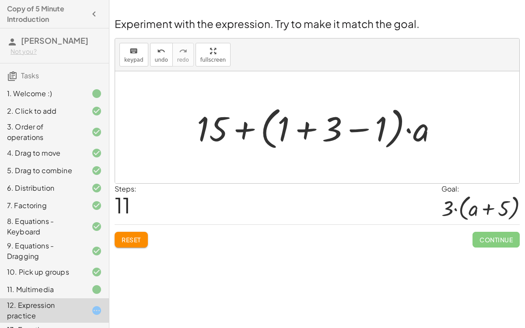
click at [305, 129] on div at bounding box center [321, 127] width 256 height 50
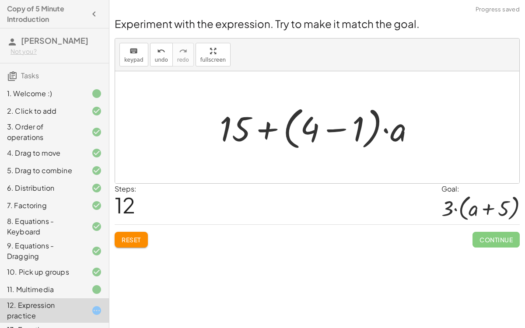
click at [334, 130] on div at bounding box center [320, 127] width 211 height 50
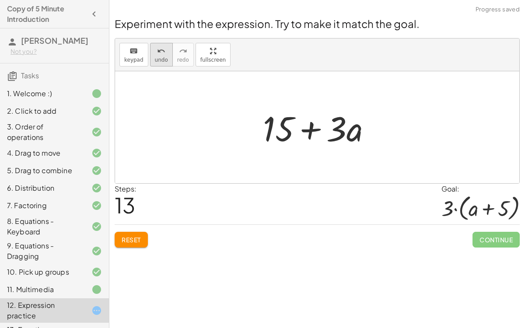
click at [155, 58] on span "undo" at bounding box center [161, 60] width 13 height 6
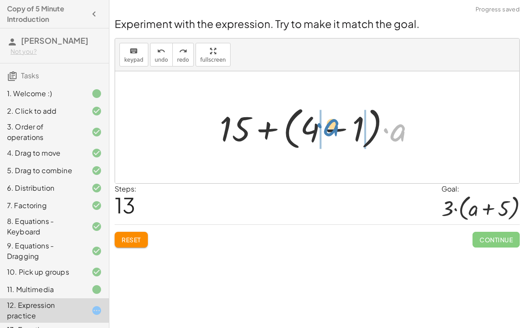
drag, startPoint x: 400, startPoint y: 131, endPoint x: 336, endPoint y: 127, distance: 64.9
click at [336, 127] on div at bounding box center [320, 127] width 211 height 50
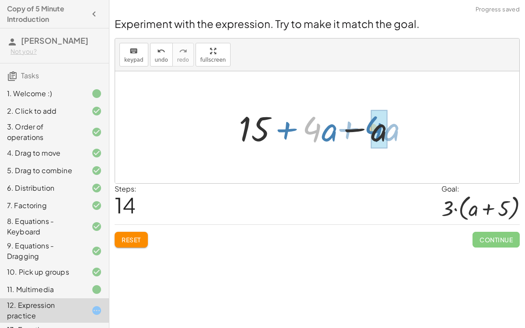
drag, startPoint x: 321, startPoint y: 130, endPoint x: 389, endPoint y: 131, distance: 68.3
click at [389, 131] on div at bounding box center [321, 127] width 172 height 45
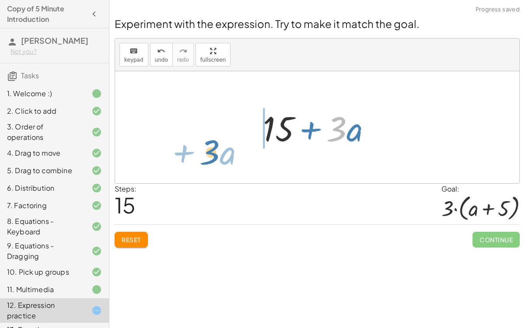
drag, startPoint x: 338, startPoint y: 130, endPoint x: 208, endPoint y: 154, distance: 132.1
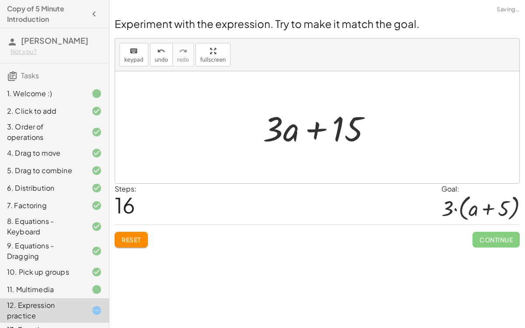
click at [130, 238] on span "Reset" at bounding box center [131, 240] width 19 height 8
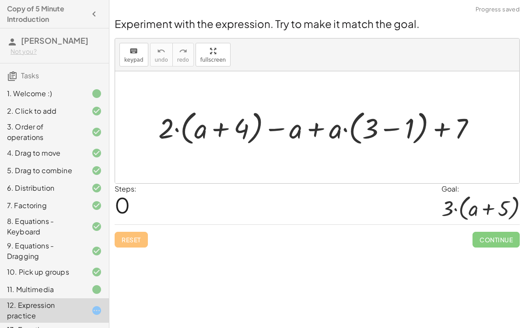
click at [326, 184] on div "Steps: 0 Goal: · 3 · ( + a + 5 )" at bounding box center [317, 204] width 405 height 41
click at [315, 131] on div at bounding box center [320, 127] width 333 height 41
drag, startPoint x: 292, startPoint y: 131, endPoint x: 335, endPoint y: 133, distance: 43.4
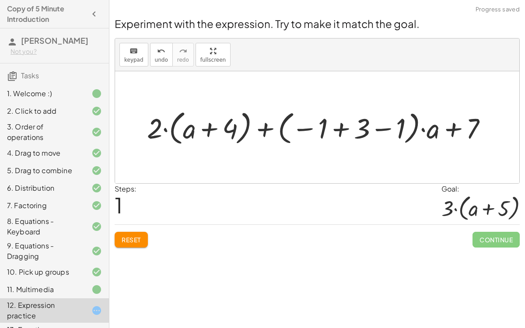
click at [339, 130] on div at bounding box center [321, 127] width 356 height 41
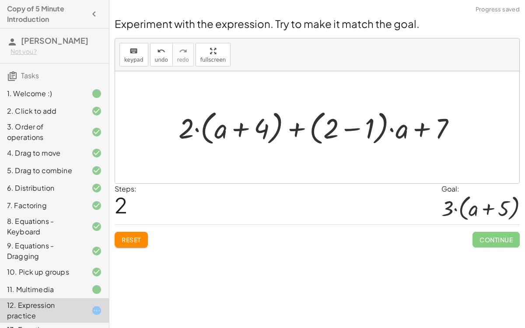
click at [346, 127] on div at bounding box center [320, 127] width 293 height 41
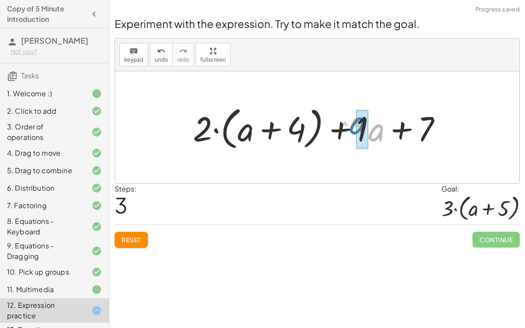
drag, startPoint x: 378, startPoint y: 130, endPoint x: 360, endPoint y: 126, distance: 18.9
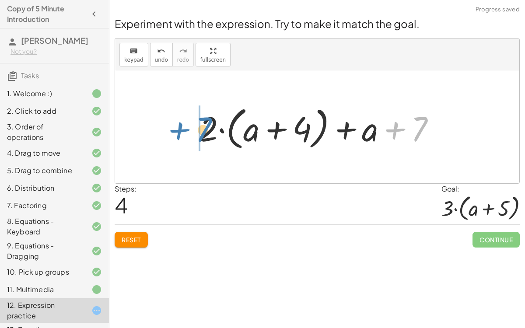
drag, startPoint x: 424, startPoint y: 125, endPoint x: 209, endPoint y: 123, distance: 214.4
click at [209, 123] on div at bounding box center [320, 127] width 253 height 50
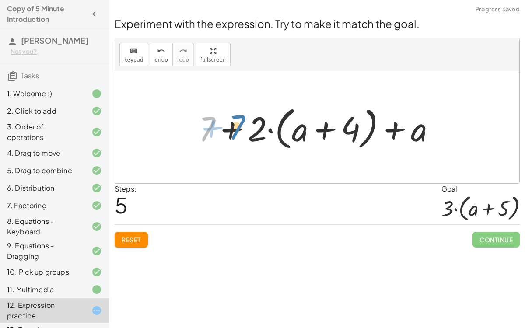
drag, startPoint x: 207, startPoint y: 127, endPoint x: 221, endPoint y: 126, distance: 14.5
click at [221, 126] on div at bounding box center [320, 127] width 253 height 50
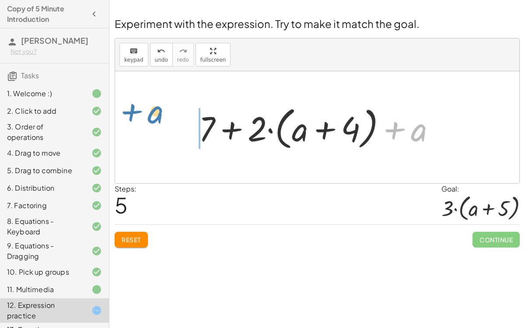
drag, startPoint x: 423, startPoint y: 138, endPoint x: 176, endPoint y: 124, distance: 247.7
click at [176, 124] on div "+ · 2 · ( + a + 4 ) − a + · a · ( + 3 − 1 ) + 7 + · 2 · ( + a + 4 ) + · ( − 1 +…" at bounding box center [317, 127] width 404 height 112
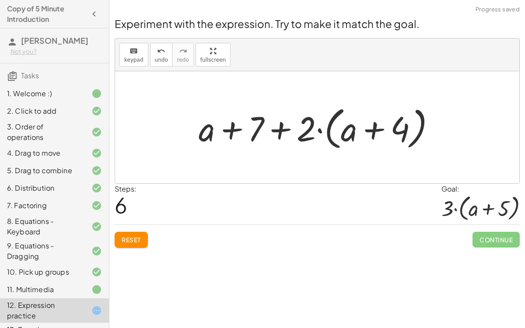
click at [284, 122] on div at bounding box center [320, 127] width 253 height 50
click at [260, 123] on div at bounding box center [320, 127] width 253 height 50
click at [126, 53] on div "keyboard" at bounding box center [133, 51] width 19 height 11
drag, startPoint x: 253, startPoint y: 108, endPoint x: 282, endPoint y: 128, distance: 35.1
click at [282, 128] on div at bounding box center [320, 127] width 253 height 50
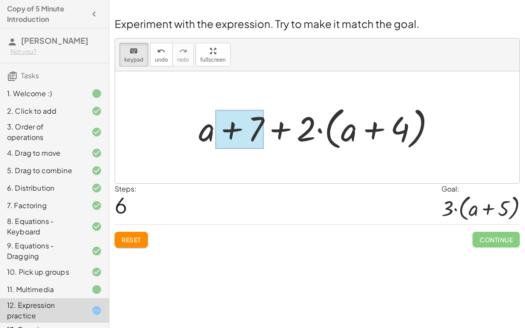
click at [259, 128] on div at bounding box center [239, 129] width 49 height 39
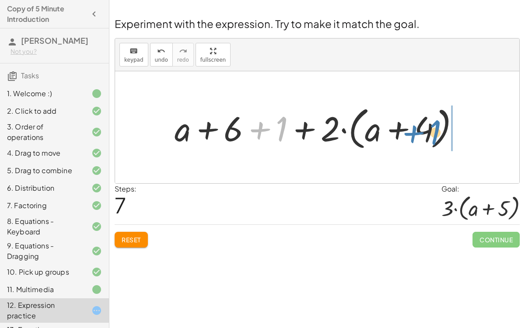
drag, startPoint x: 281, startPoint y: 123, endPoint x: 434, endPoint y: 125, distance: 153.2
click at [434, 125] on div at bounding box center [320, 127] width 301 height 50
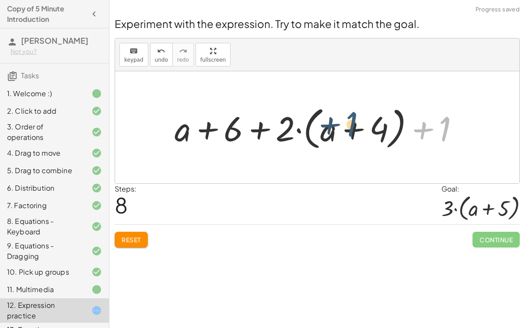
drag, startPoint x: 444, startPoint y: 126, endPoint x: 352, endPoint y: 122, distance: 92.0
click at [352, 122] on div at bounding box center [320, 127] width 301 height 50
drag, startPoint x: 444, startPoint y: 136, endPoint x: 250, endPoint y: 137, distance: 193.9
click at [250, 137] on div at bounding box center [320, 127] width 301 height 50
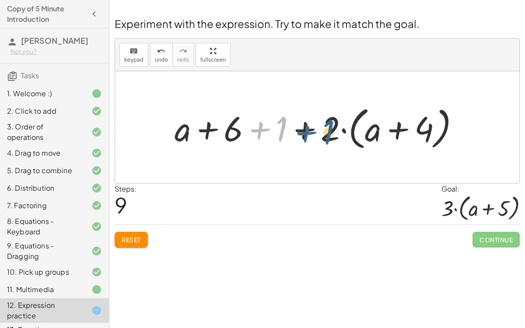
drag, startPoint x: 259, startPoint y: 131, endPoint x: 305, endPoint y: 133, distance: 46.4
click at [305, 133] on div at bounding box center [320, 127] width 301 height 50
drag, startPoint x: 273, startPoint y: 130, endPoint x: 326, endPoint y: 135, distance: 52.7
click at [326, 135] on div at bounding box center [320, 127] width 301 height 50
click at [207, 130] on div at bounding box center [320, 127] width 301 height 50
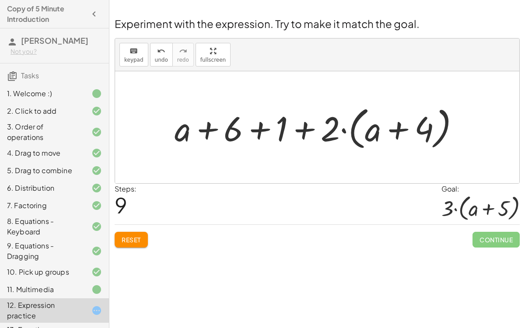
click at [262, 133] on div at bounding box center [320, 127] width 301 height 50
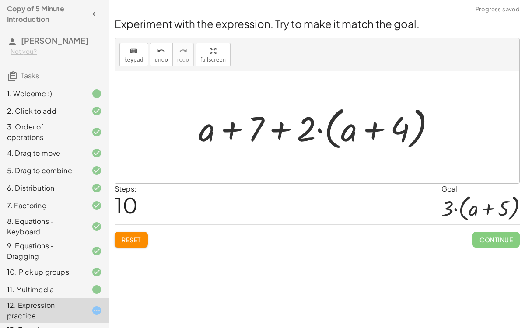
click at [277, 130] on div at bounding box center [320, 127] width 253 height 50
click at [377, 127] on div at bounding box center [320, 127] width 253 height 50
drag, startPoint x: 354, startPoint y: 131, endPoint x: 396, endPoint y: 131, distance: 41.6
click at [396, 131] on div at bounding box center [320, 127] width 253 height 50
drag, startPoint x: 309, startPoint y: 129, endPoint x: 386, endPoint y: 125, distance: 77.1
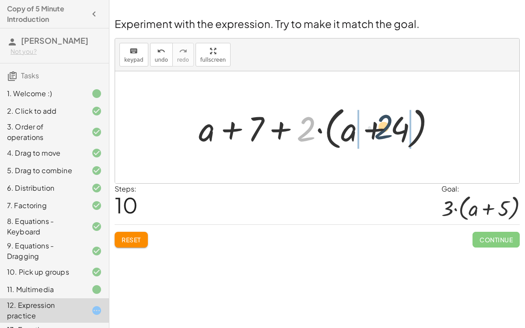
click at [386, 125] on div at bounding box center [320, 127] width 253 height 50
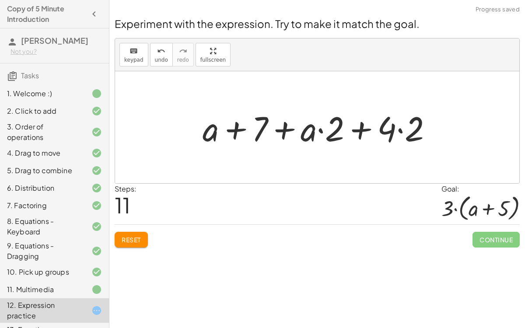
click at [398, 129] on div at bounding box center [321, 127] width 246 height 45
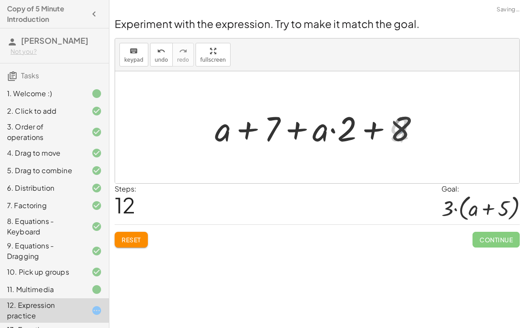
click at [333, 130] on div at bounding box center [321, 127] width 220 height 45
drag, startPoint x: 326, startPoint y: 131, endPoint x: 225, endPoint y: 128, distance: 101.1
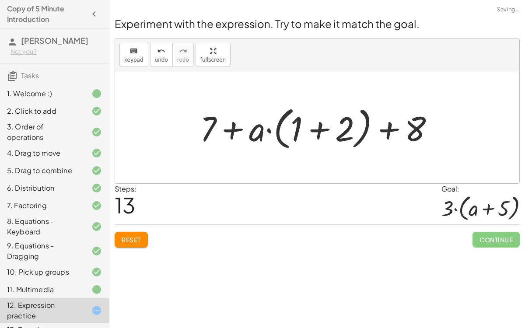
click at [313, 130] on div at bounding box center [321, 127] width 250 height 50
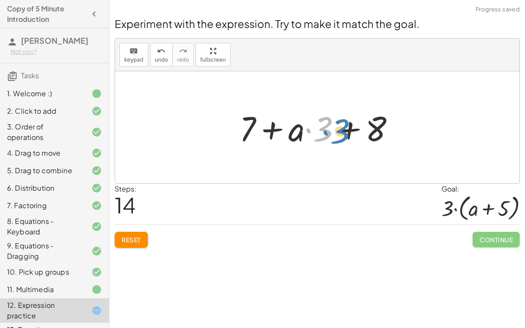
drag, startPoint x: 323, startPoint y: 130, endPoint x: 340, endPoint y: 133, distance: 17.2
click at [340, 133] on div at bounding box center [321, 127] width 172 height 45
drag, startPoint x: 320, startPoint y: 135, endPoint x: 266, endPoint y: 130, distance: 54.9
click at [266, 130] on div at bounding box center [321, 127] width 172 height 45
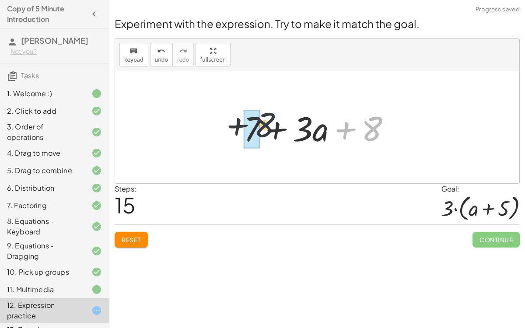
drag, startPoint x: 364, startPoint y: 130, endPoint x: 245, endPoint y: 129, distance: 119.0
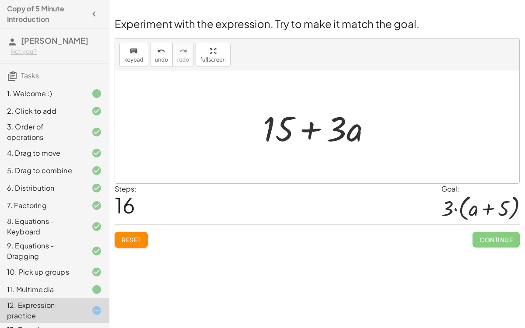
click at [133, 237] on span "Reset" at bounding box center [131, 240] width 19 height 8
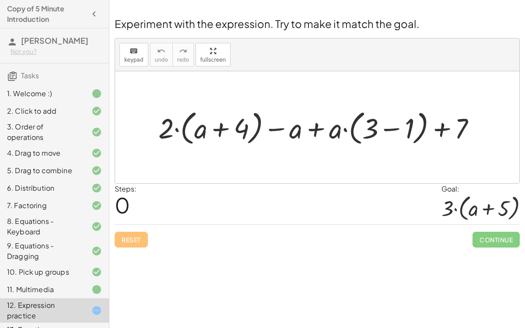
click at [157, 45] on div "keyboard keypad undo undo redo redo fullscreen + · 2 · ( + a + 4 ) − a + · a · …" at bounding box center [317, 111] width 404 height 145
click at [215, 133] on div at bounding box center [320, 127] width 333 height 41
drag, startPoint x: 164, startPoint y: 128, endPoint x: 251, endPoint y: 117, distance: 88.3
click at [251, 117] on div at bounding box center [320, 127] width 333 height 41
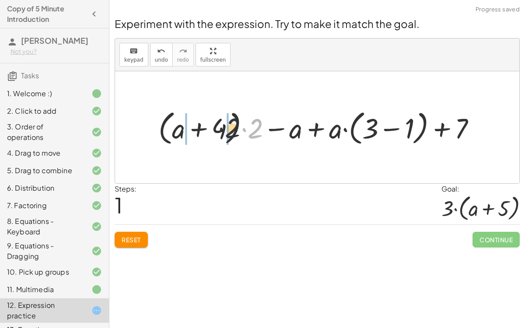
drag, startPoint x: 260, startPoint y: 123, endPoint x: 216, endPoint y: 121, distance: 43.8
click at [216, 121] on div at bounding box center [320, 127] width 333 height 41
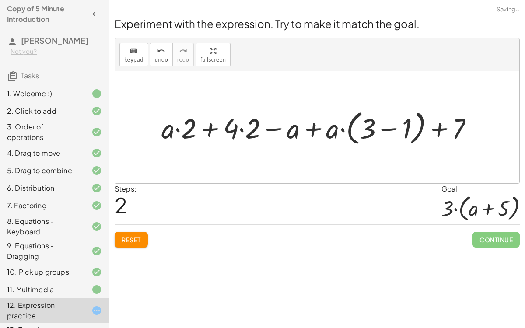
click at [211, 130] on div at bounding box center [321, 127] width 328 height 41
click at [242, 130] on div at bounding box center [321, 127] width 328 height 41
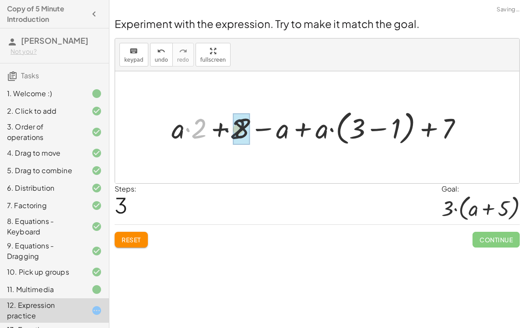
drag, startPoint x: 200, startPoint y: 130, endPoint x: 242, endPoint y: 130, distance: 41.6
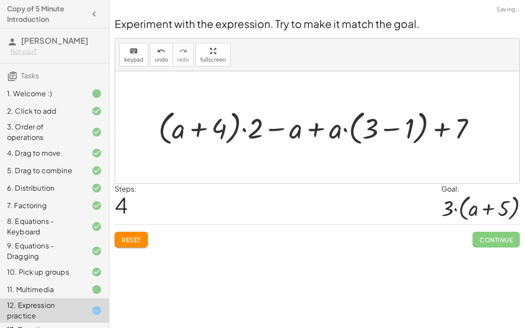
click at [196, 131] on div at bounding box center [320, 127] width 333 height 41
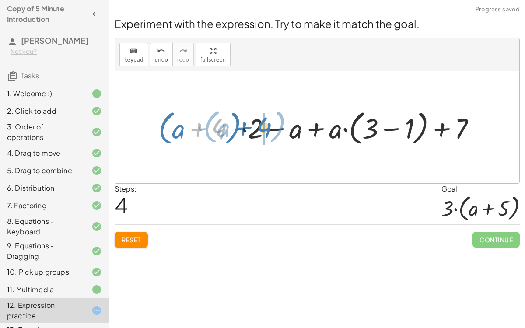
drag, startPoint x: 221, startPoint y: 129, endPoint x: 267, endPoint y: 129, distance: 45.5
click at [267, 129] on div at bounding box center [320, 127] width 333 height 41
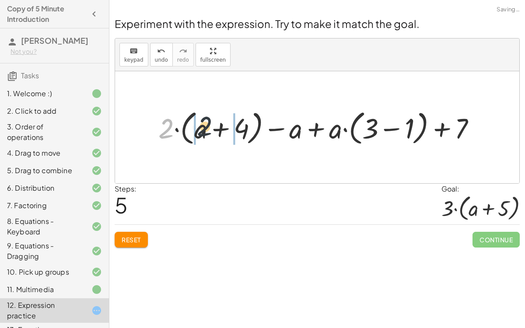
drag, startPoint x: 170, startPoint y: 128, endPoint x: 213, endPoint y: 126, distance: 43.4
click at [213, 126] on div at bounding box center [320, 127] width 333 height 41
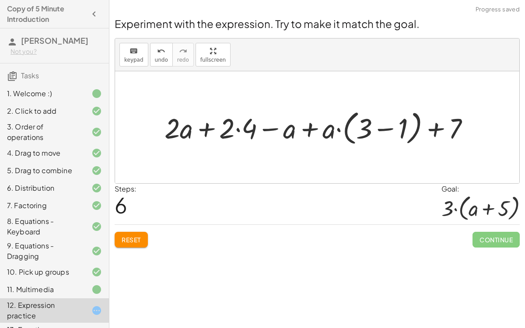
click at [239, 128] on div at bounding box center [320, 127] width 321 height 41
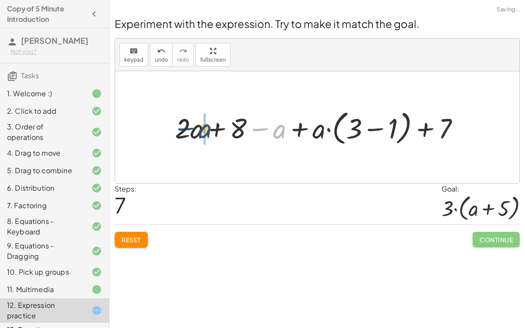
drag, startPoint x: 280, startPoint y: 131, endPoint x: 207, endPoint y: 131, distance: 72.6
click at [207, 131] on div at bounding box center [321, 127] width 300 height 41
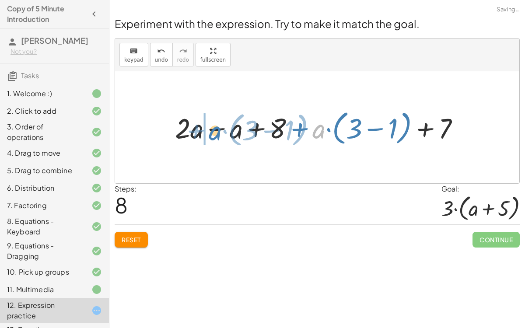
drag, startPoint x: 315, startPoint y: 132, endPoint x: 214, endPoint y: 133, distance: 101.5
click at [214, 133] on div at bounding box center [321, 127] width 300 height 41
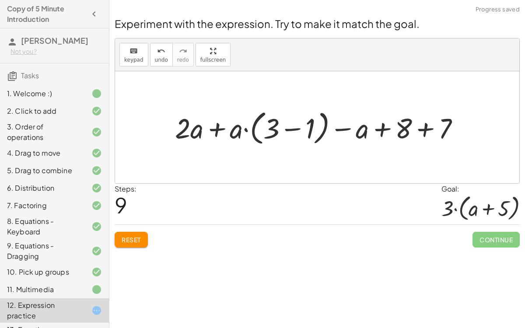
click at [214, 130] on div at bounding box center [321, 127] width 300 height 41
drag, startPoint x: 236, startPoint y: 132, endPoint x: 274, endPoint y: 129, distance: 38.7
click at [274, 129] on div at bounding box center [321, 127] width 300 height 41
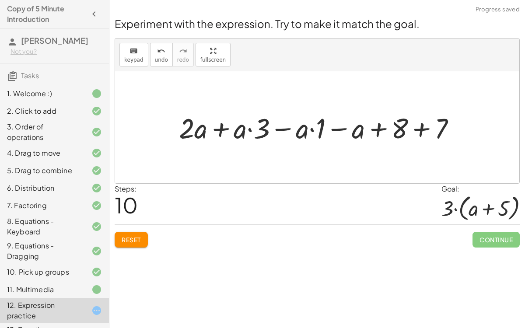
click at [284, 128] on div at bounding box center [321, 127] width 292 height 37
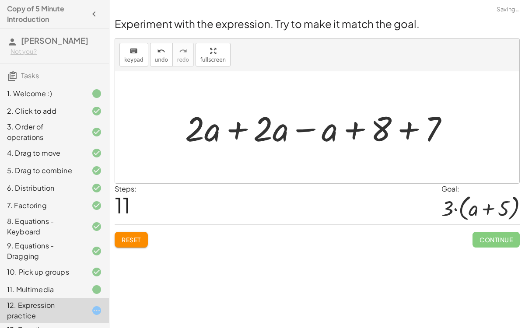
click at [252, 128] on div at bounding box center [321, 127] width 280 height 45
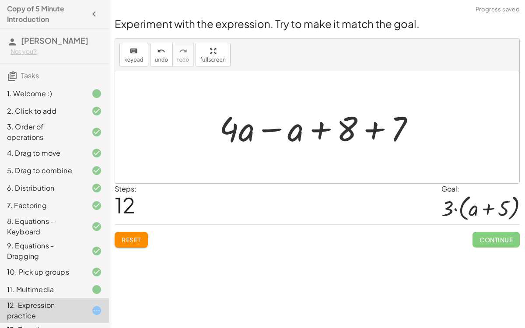
click at [272, 128] on div at bounding box center [320, 127] width 211 height 45
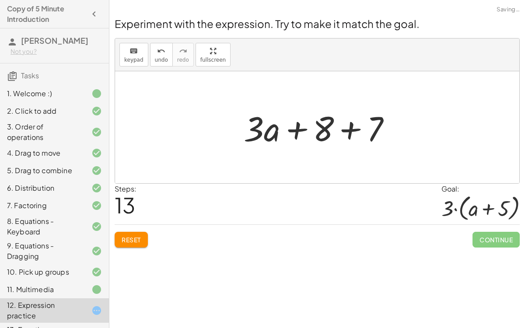
click at [346, 129] on div at bounding box center [320, 127] width 163 height 45
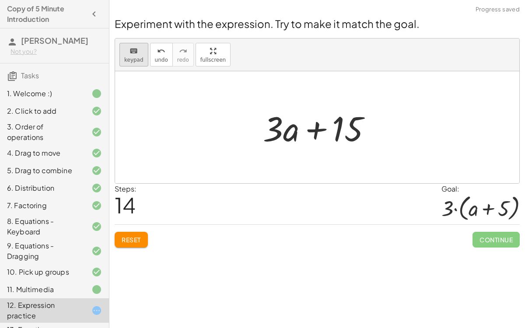
click at [124, 52] on div "keyboard" at bounding box center [133, 51] width 19 height 11
click at [284, 126] on div at bounding box center [281, 128] width 36 height 41
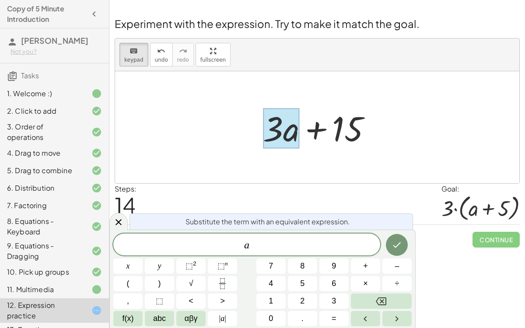
click at [364, 283] on span "×" at bounding box center [365, 284] width 5 height 12
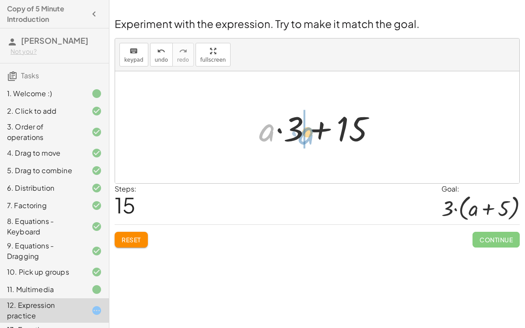
drag, startPoint x: 265, startPoint y: 127, endPoint x: 298, endPoint y: 131, distance: 33.1
click at [298, 131] on div at bounding box center [321, 127] width 132 height 45
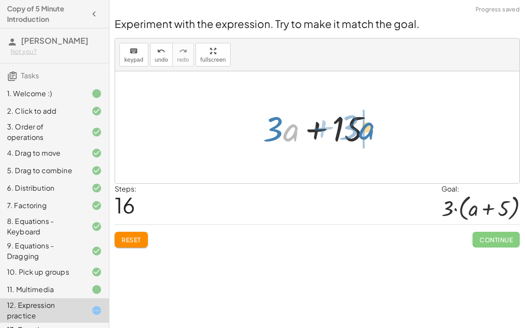
drag, startPoint x: 288, startPoint y: 130, endPoint x: 363, endPoint y: 128, distance: 75.3
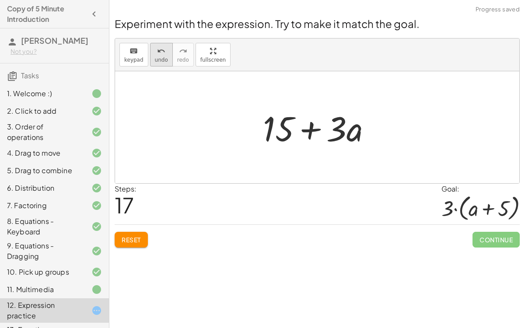
click at [161, 58] on span "undo" at bounding box center [161, 60] width 13 height 6
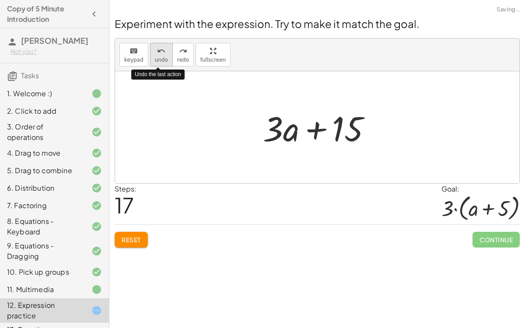
click at [161, 58] on span "undo" at bounding box center [161, 60] width 13 height 6
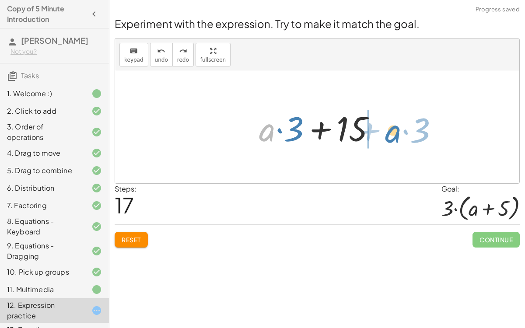
drag, startPoint x: 269, startPoint y: 136, endPoint x: 396, endPoint y: 137, distance: 126.5
click at [396, 137] on div "+ · 2 · ( + a + 4 ) − a + · a · ( + 3 − 1 ) + 7 + · ( + a + 4 ) · 2 − a + · a ·…" at bounding box center [317, 127] width 404 height 112
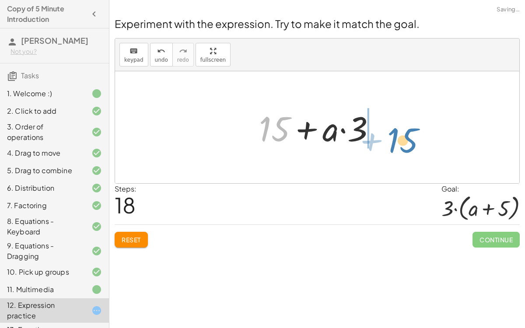
drag, startPoint x: 274, startPoint y: 126, endPoint x: 402, endPoint y: 136, distance: 128.6
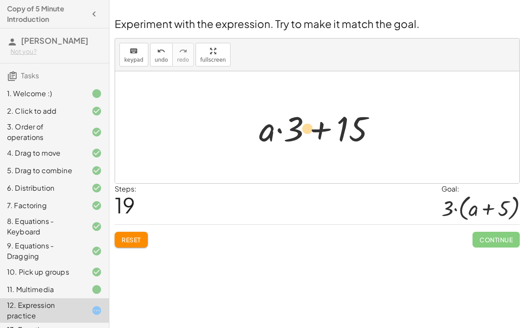
drag, startPoint x: 297, startPoint y: 122, endPoint x: 311, endPoint y: 121, distance: 13.6
click at [311, 121] on div at bounding box center [321, 127] width 132 height 45
click at [126, 46] on div "keyboard" at bounding box center [133, 51] width 19 height 11
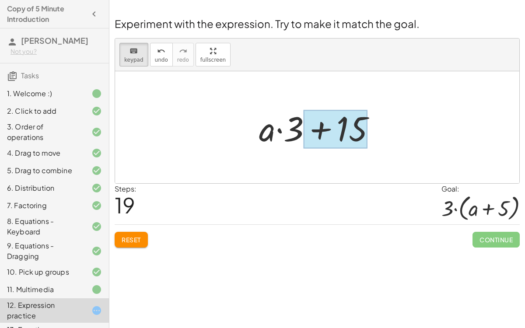
click at [360, 133] on div at bounding box center [335, 129] width 63 height 39
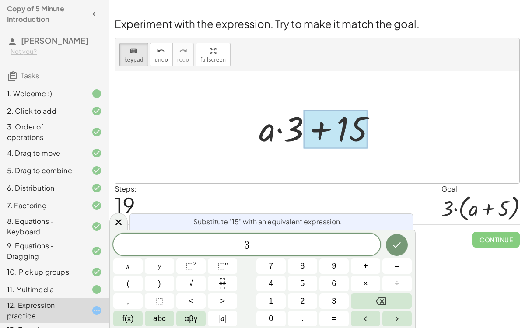
click at [370, 283] on button "×" at bounding box center [365, 283] width 29 height 15
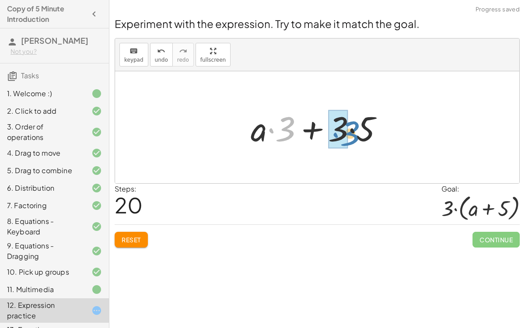
drag, startPoint x: 291, startPoint y: 133, endPoint x: 355, endPoint y: 137, distance: 64.9
click at [355, 137] on div at bounding box center [320, 127] width 148 height 45
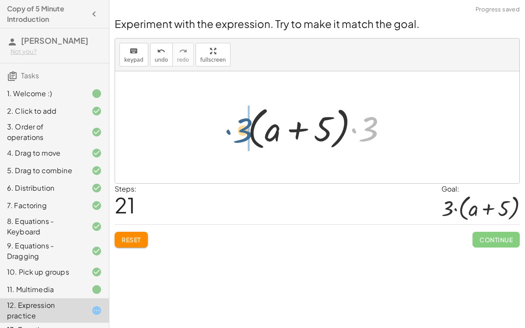
drag, startPoint x: 373, startPoint y: 131, endPoint x: 249, endPoint y: 132, distance: 124.3
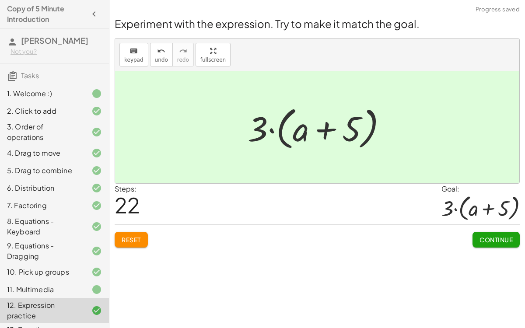
click at [484, 244] on button "Continue" at bounding box center [496, 240] width 47 height 16
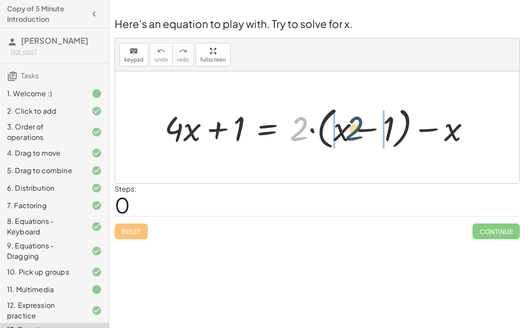
drag, startPoint x: 304, startPoint y: 131, endPoint x: 360, endPoint y: 130, distance: 56.0
click at [360, 130] on div at bounding box center [320, 127] width 321 height 49
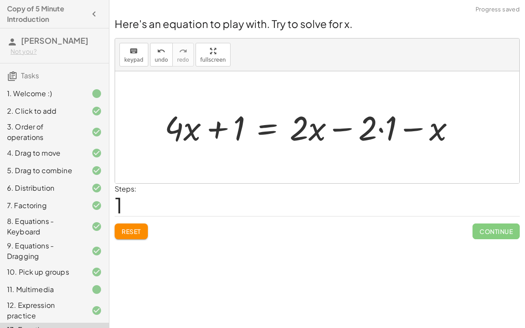
click at [381, 131] on div at bounding box center [313, 127] width 306 height 44
drag, startPoint x: 411, startPoint y: 132, endPoint x: 341, endPoint y: 134, distance: 70.1
click at [341, 134] on div at bounding box center [303, 127] width 286 height 44
click at [341, 129] on div at bounding box center [303, 127] width 286 height 44
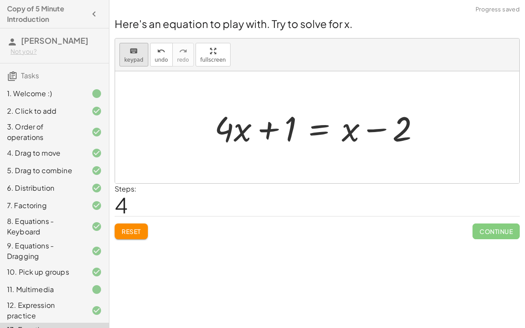
click at [136, 53] on icon "keyboard" at bounding box center [134, 51] width 8 height 11
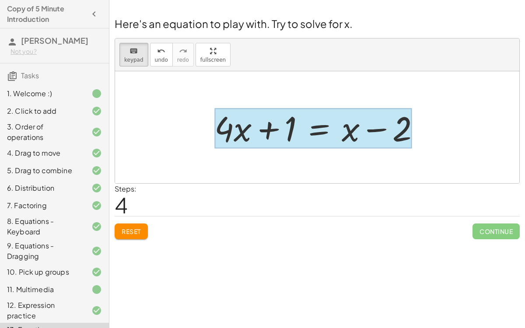
click at [332, 125] on div at bounding box center [312, 128] width 197 height 41
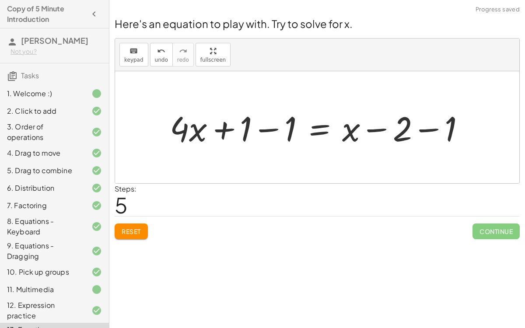
click at [271, 128] on div at bounding box center [320, 127] width 311 height 45
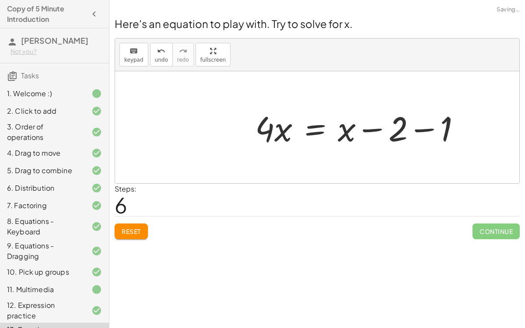
click at [428, 129] on div at bounding box center [361, 127] width 221 height 45
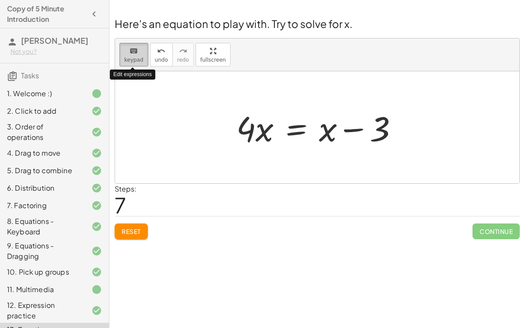
click at [127, 53] on div "keyboard" at bounding box center [133, 51] width 19 height 11
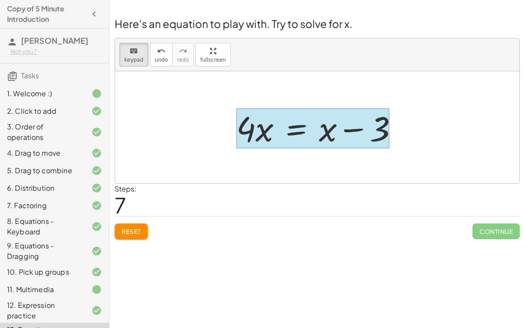
click at [296, 139] on div at bounding box center [313, 128] width 154 height 41
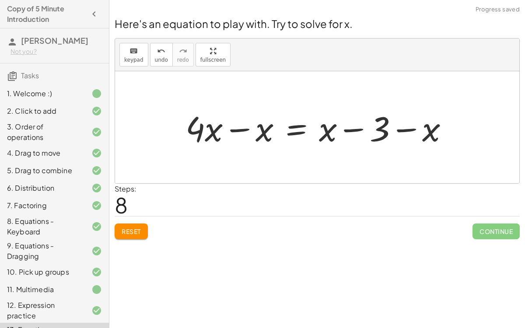
click at [240, 127] on div at bounding box center [320, 127] width 279 height 45
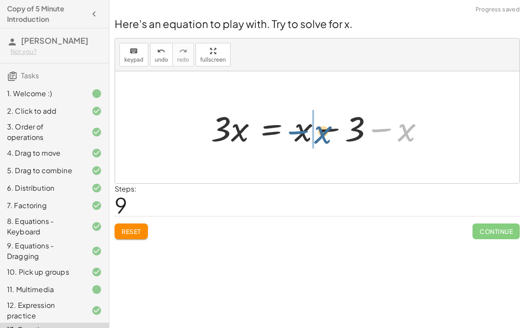
drag, startPoint x: 382, startPoint y: 128, endPoint x: 301, endPoint y: 131, distance: 81.4
click at [301, 131] on div at bounding box center [321, 127] width 229 height 45
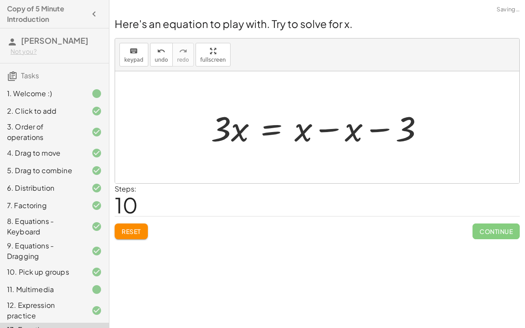
click at [331, 129] on div at bounding box center [321, 127] width 229 height 45
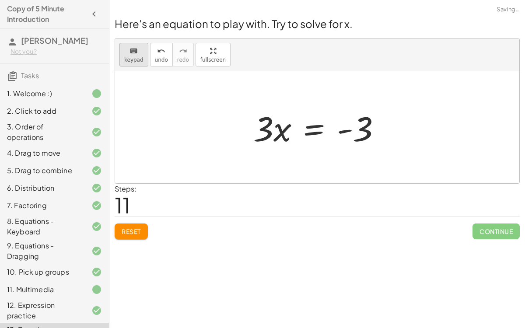
click at [137, 51] on div "keyboard" at bounding box center [133, 51] width 19 height 11
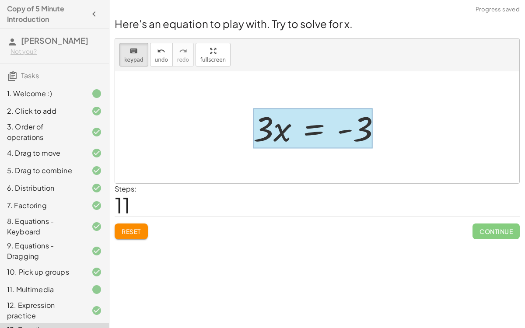
click at [332, 127] on div at bounding box center [312, 128] width 119 height 41
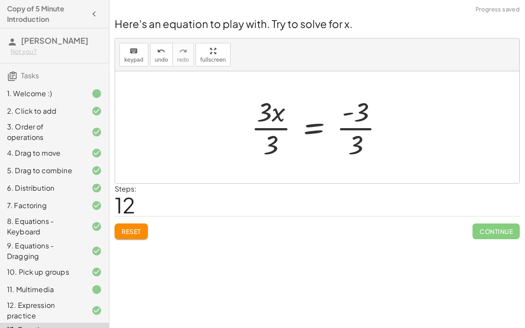
click at [272, 126] on div at bounding box center [321, 127] width 148 height 67
click at [354, 128] on div at bounding box center [332, 127] width 126 height 67
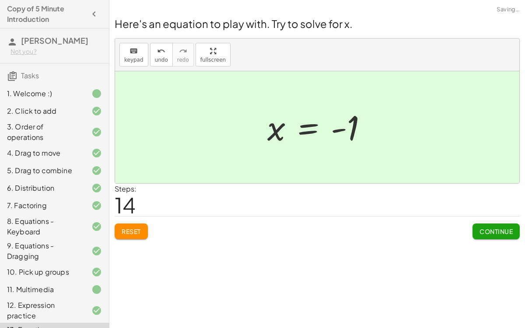
click at [506, 233] on span "Continue" at bounding box center [496, 232] width 33 height 8
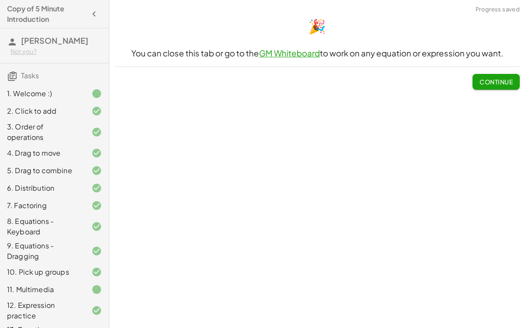
click at [517, 85] on button "Continue" at bounding box center [496, 82] width 47 height 16
